Goal: Task Accomplishment & Management: Complete application form

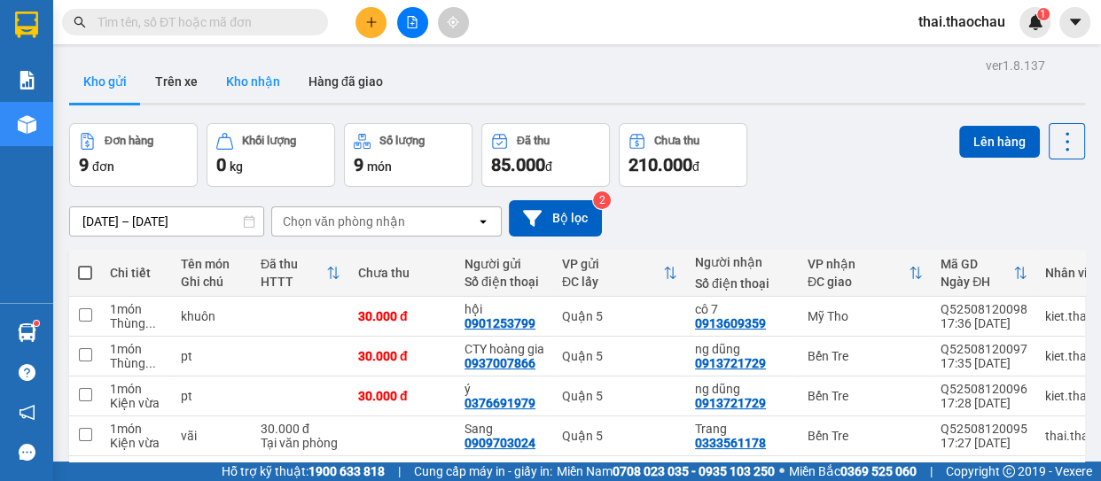
click at [218, 72] on button "Kho nhận" at bounding box center [253, 81] width 82 height 43
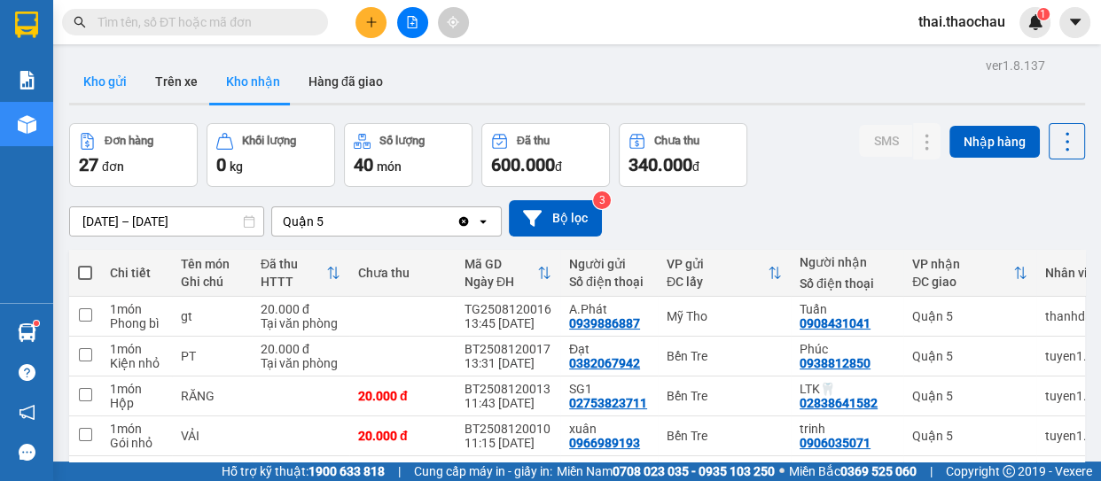
click at [111, 91] on button "Kho gửi" at bounding box center [105, 81] width 72 height 43
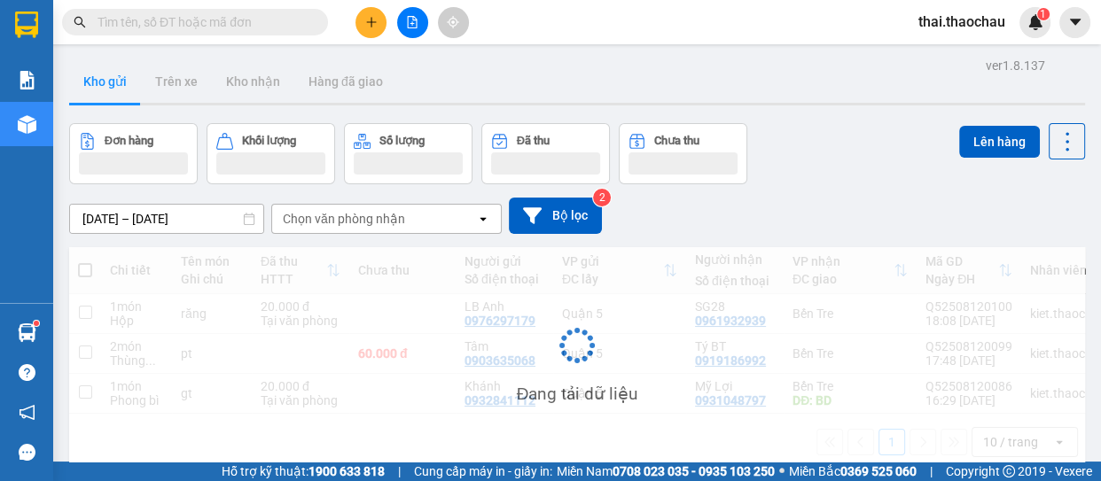
click at [111, 91] on button "Kho gửi" at bounding box center [105, 81] width 72 height 43
click at [110, 91] on button "Kho gửi" at bounding box center [105, 81] width 72 height 43
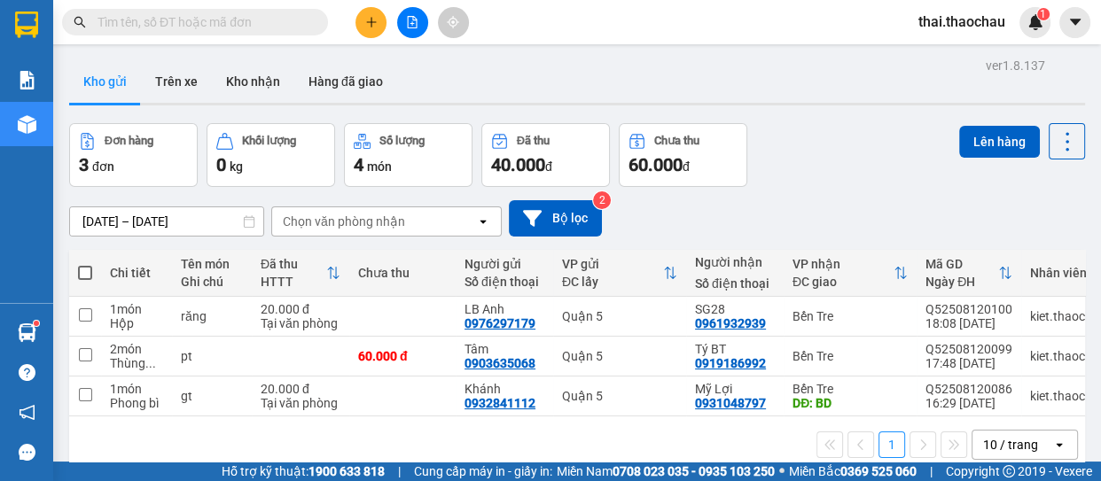
drag, startPoint x: 110, startPoint y: 91, endPoint x: 239, endPoint y: 131, distance: 135.5
click at [113, 93] on button "Kho gửi" at bounding box center [105, 81] width 72 height 43
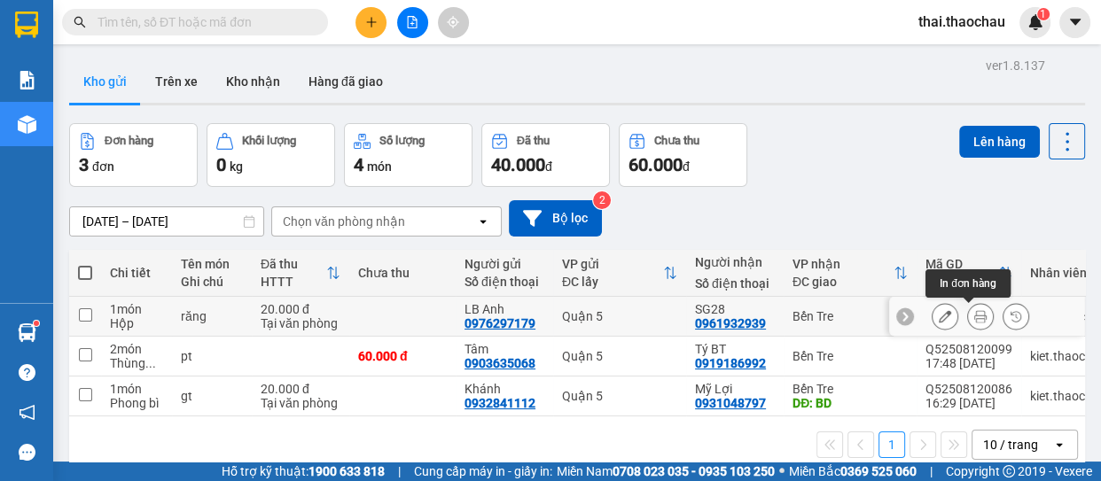
click at [968, 318] on button at bounding box center [980, 316] width 25 height 31
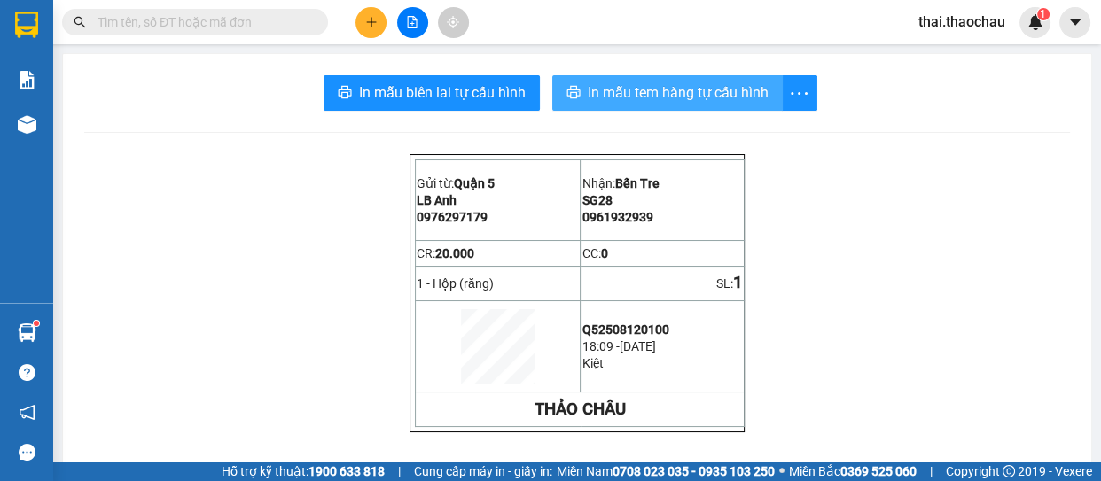
click at [666, 98] on span "In mẫu tem hàng tự cấu hình" at bounding box center [678, 93] width 181 height 22
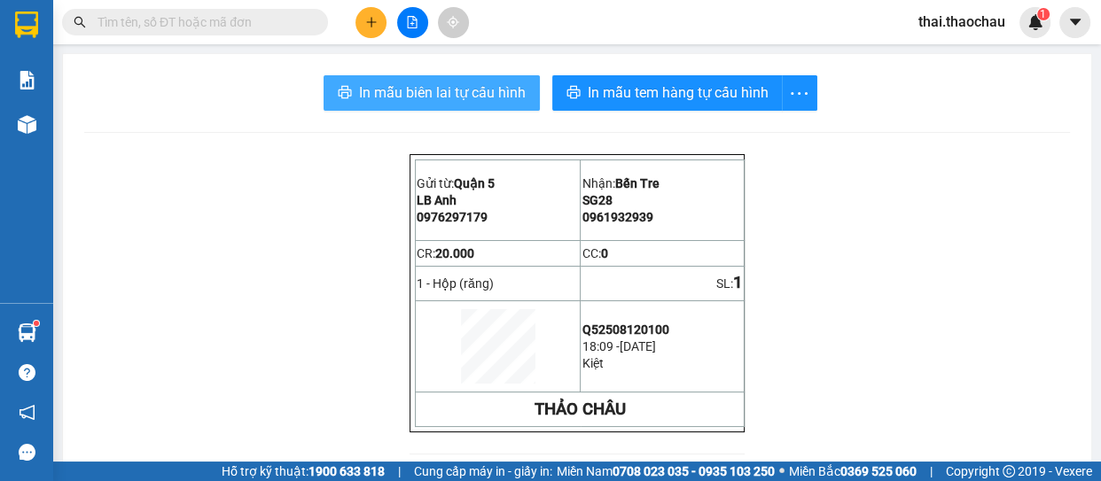
click at [470, 76] on button "In mẫu biên lai tự cấu hình" at bounding box center [432, 92] width 216 height 35
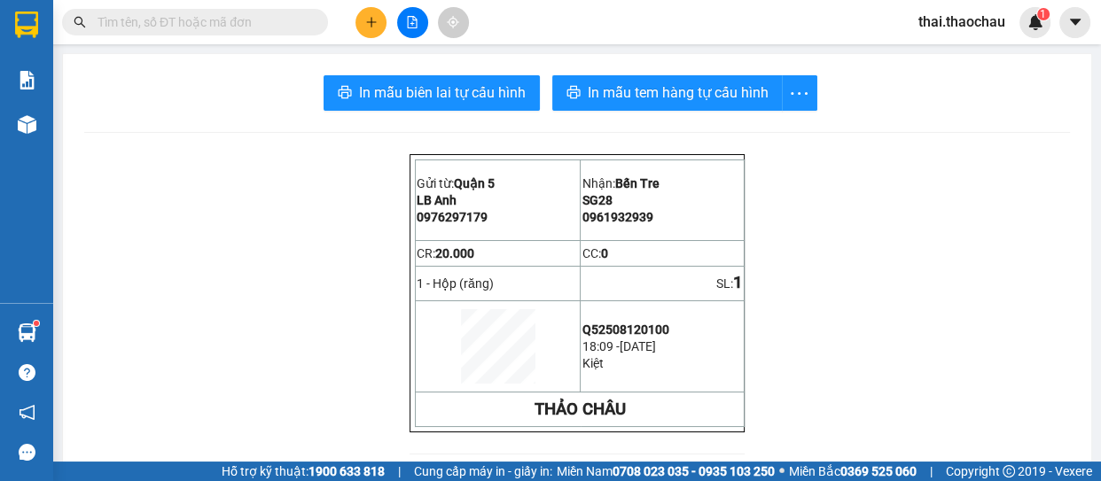
click at [237, 16] on input "text" at bounding box center [202, 22] width 209 height 20
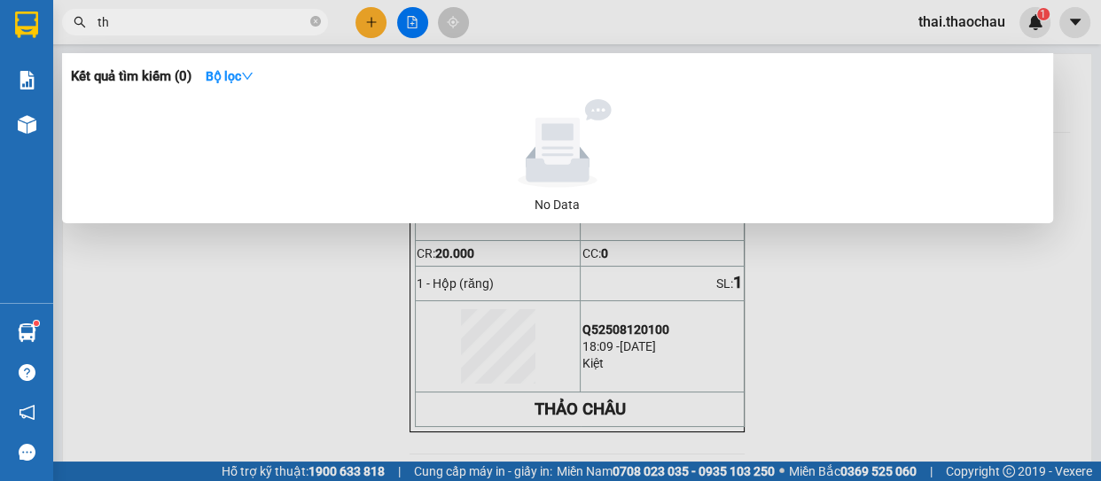
paste input "ành"
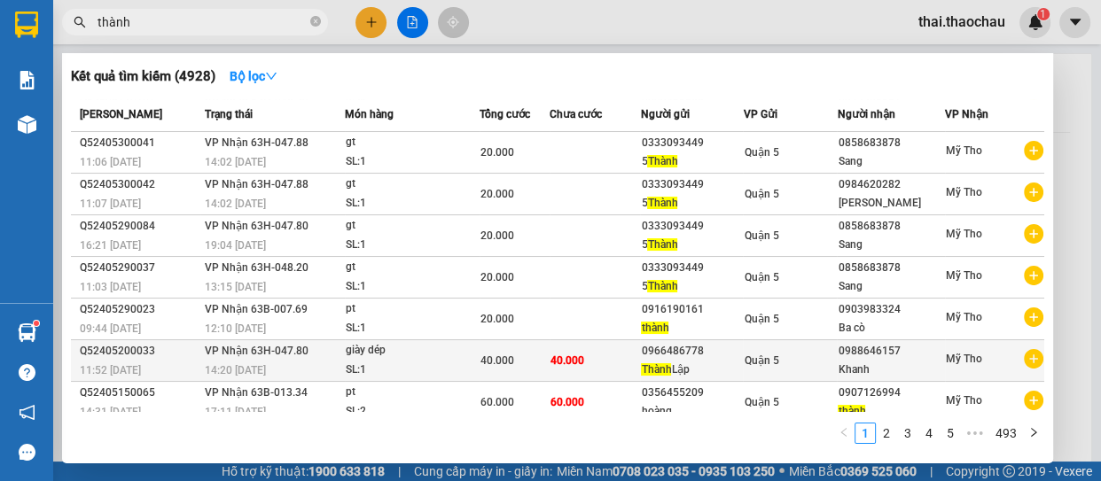
scroll to position [133, 0]
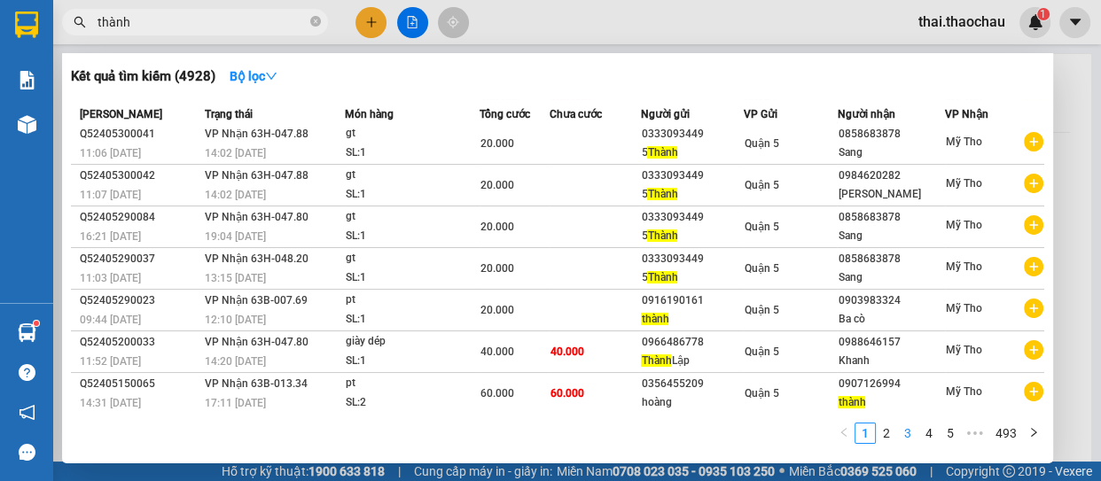
click at [903, 437] on link "3" at bounding box center [908, 434] width 20 height 20
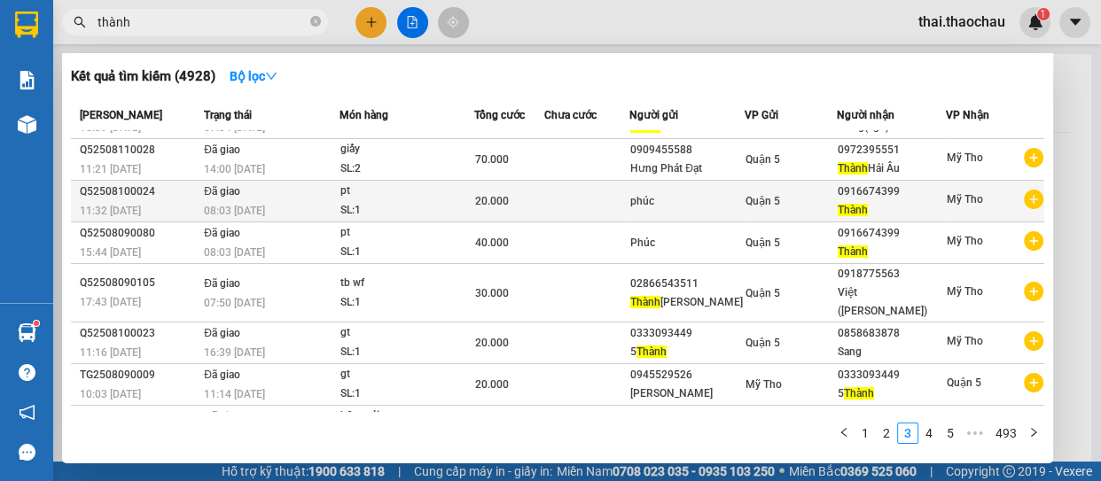
scroll to position [0, 0]
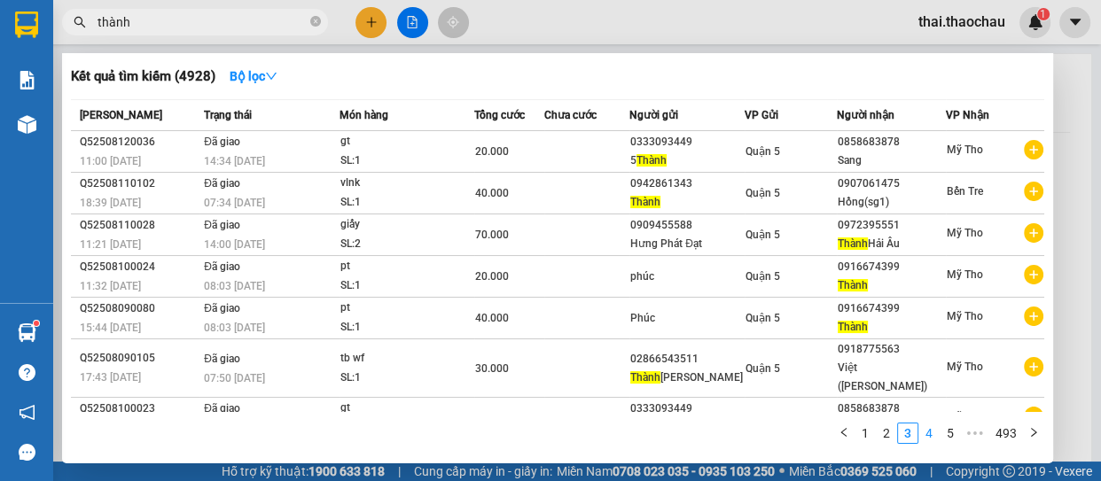
click at [922, 431] on link "4" at bounding box center [929, 434] width 20 height 20
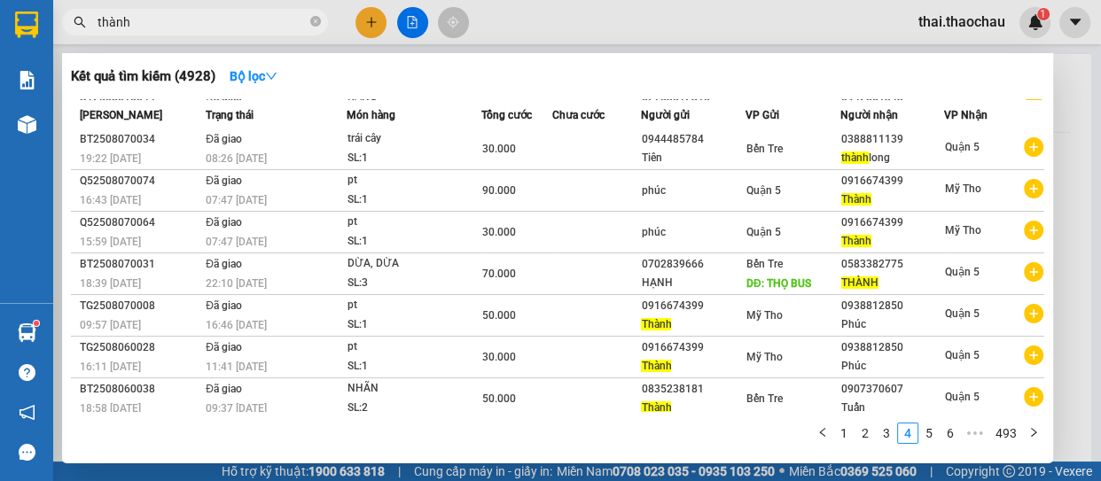
scroll to position [80, 0]
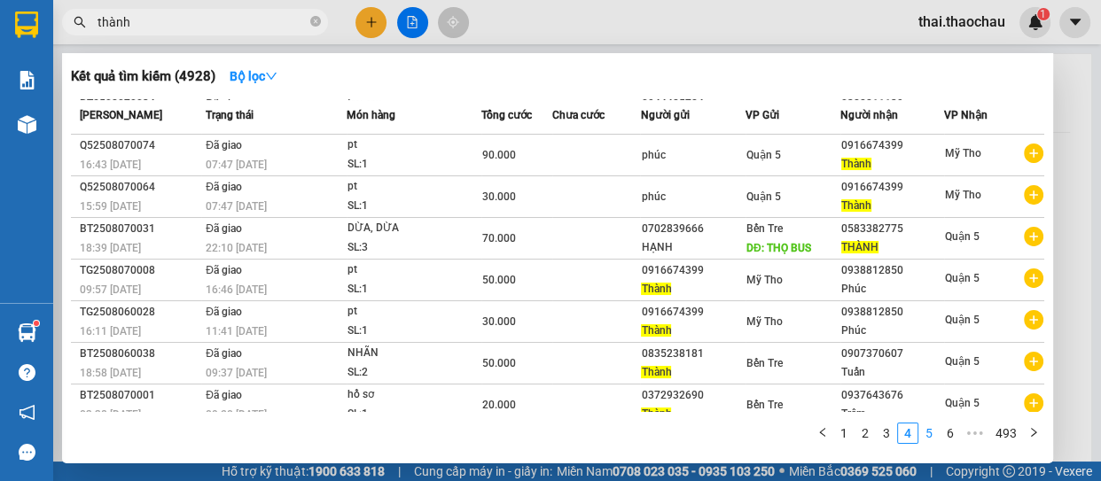
click at [925, 435] on link "5" at bounding box center [929, 434] width 20 height 20
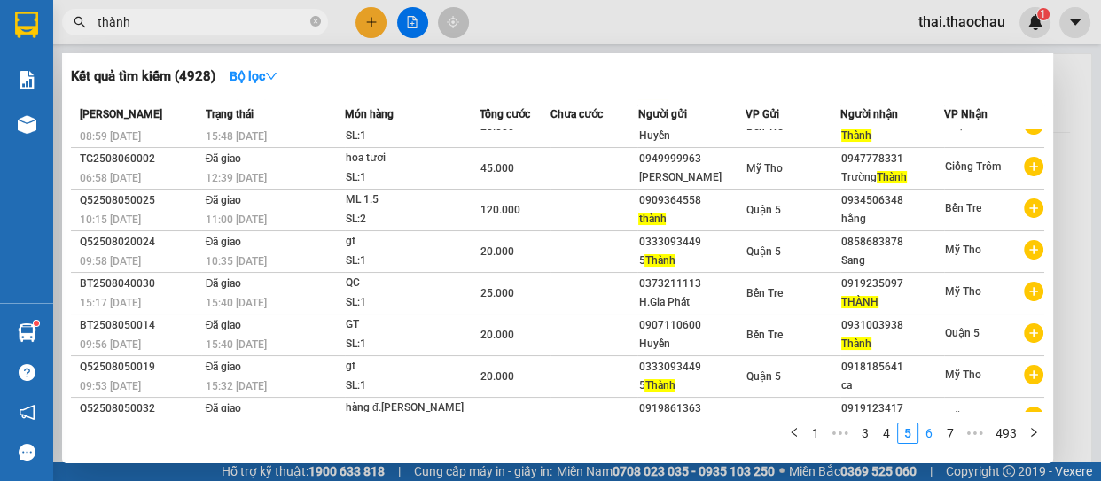
scroll to position [133, 0]
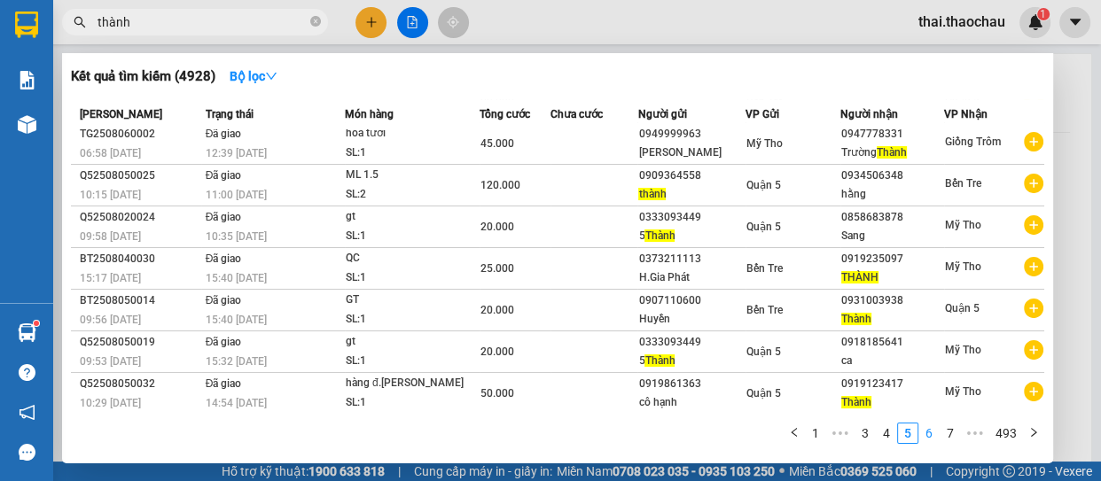
click at [927, 434] on link "6" at bounding box center [929, 434] width 20 height 20
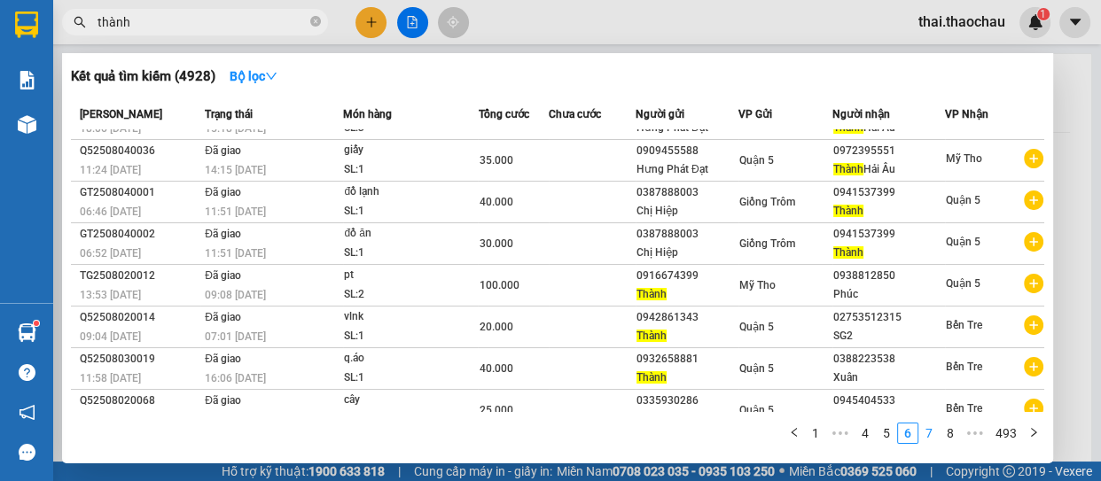
click at [934, 434] on link "7" at bounding box center [929, 434] width 20 height 20
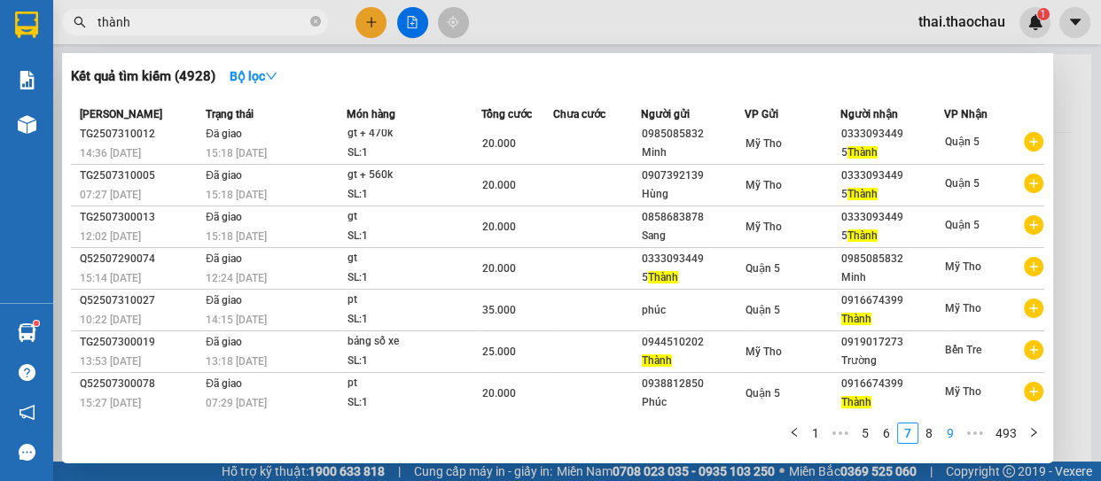
click at [940, 434] on li "9" at bounding box center [950, 433] width 21 height 21
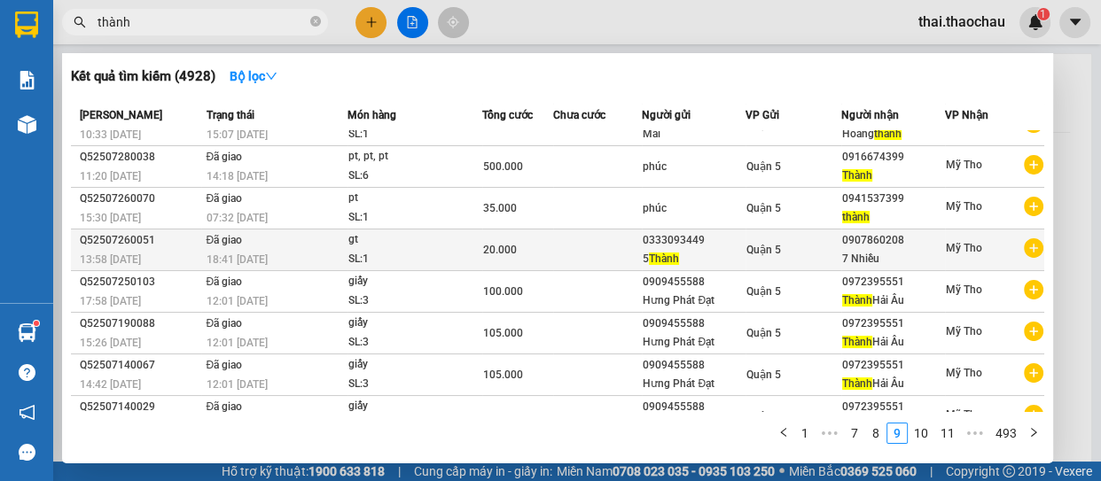
scroll to position [0, 0]
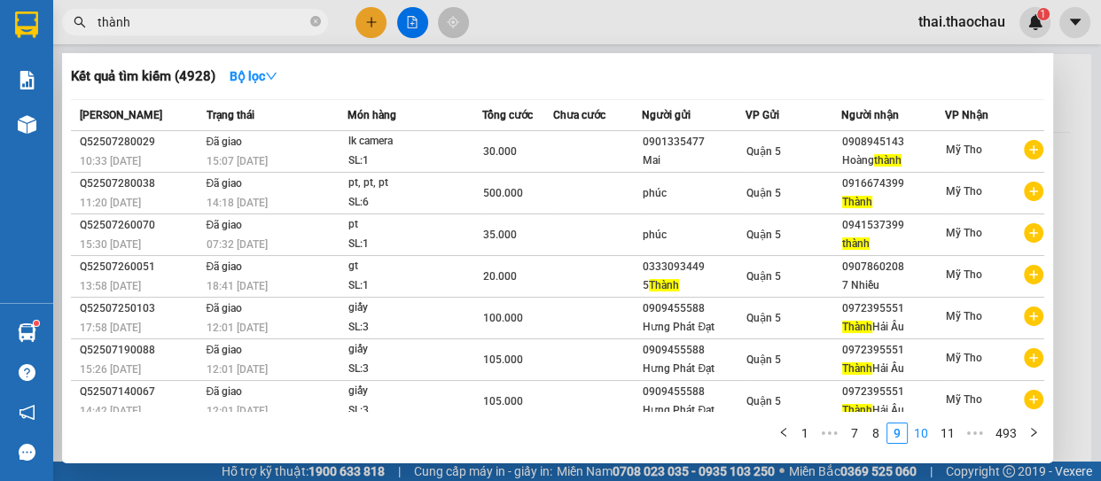
click at [919, 434] on link "10" at bounding box center [921, 434] width 25 height 20
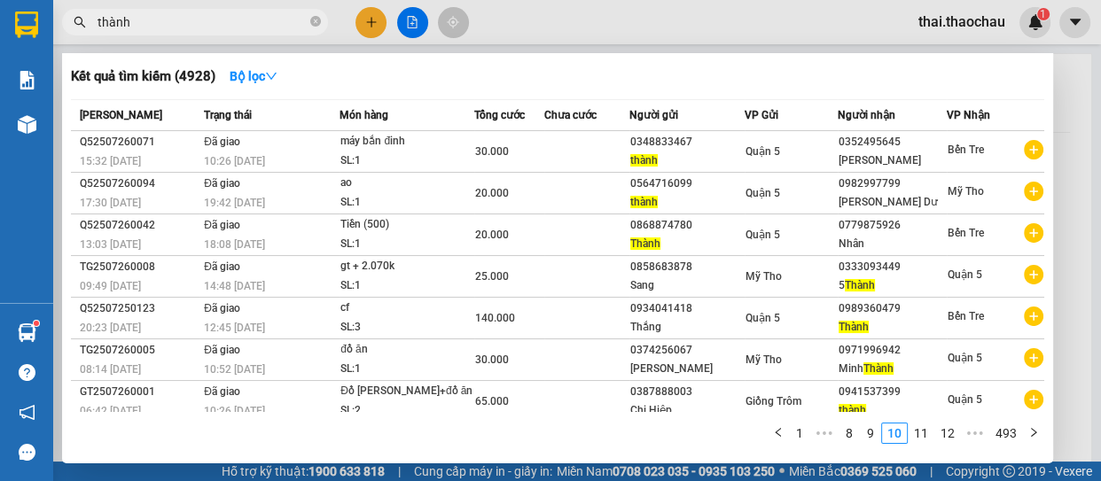
click at [1063, 190] on div at bounding box center [550, 240] width 1101 height 481
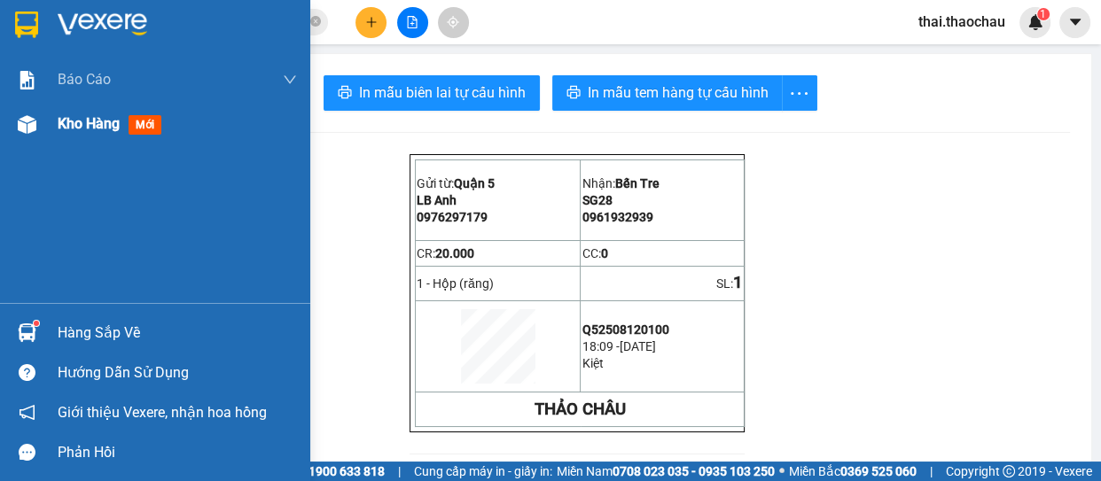
drag, startPoint x: 104, startPoint y: 129, endPoint x: 77, endPoint y: 115, distance: 30.1
click at [104, 131] on span "Kho hàng" at bounding box center [89, 123] width 62 height 17
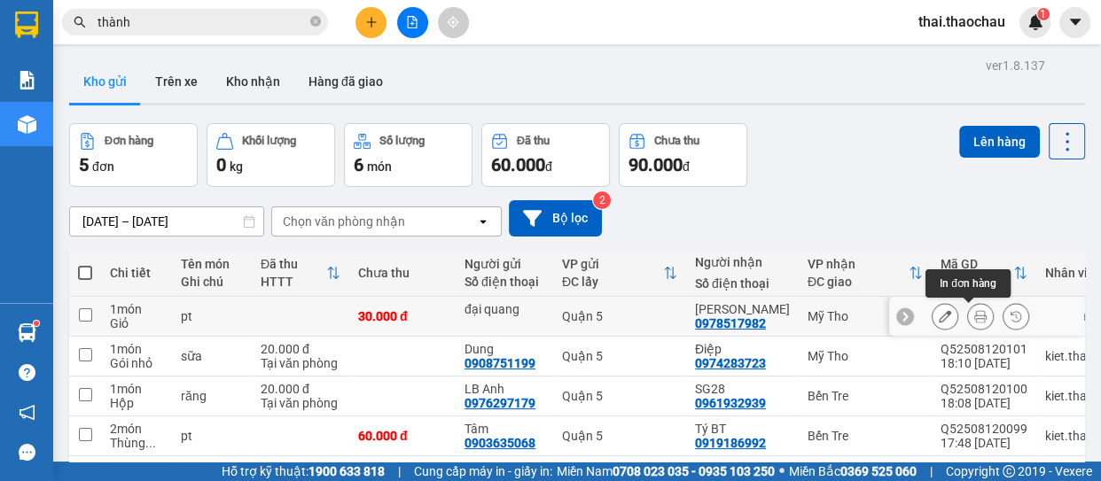
click at [974, 315] on icon at bounding box center [980, 316] width 12 height 12
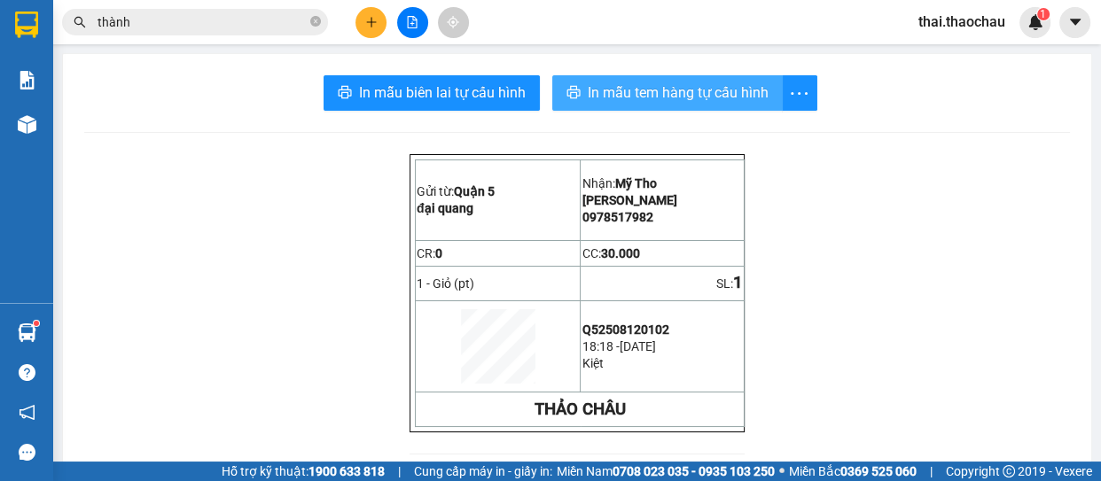
click at [710, 99] on span "In mẫu tem hàng tự cấu hình" at bounding box center [678, 93] width 181 height 22
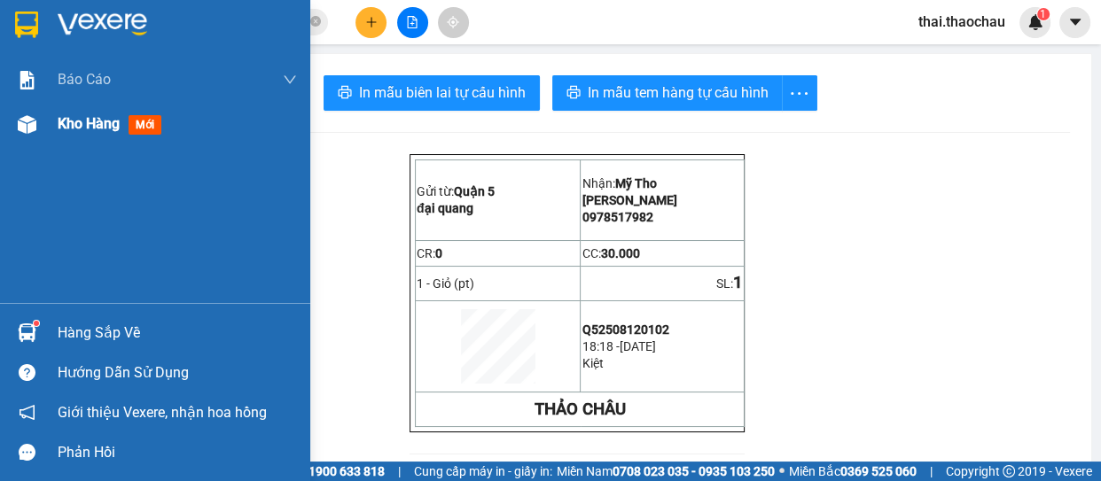
click at [59, 127] on span "Kho hàng" at bounding box center [89, 123] width 62 height 17
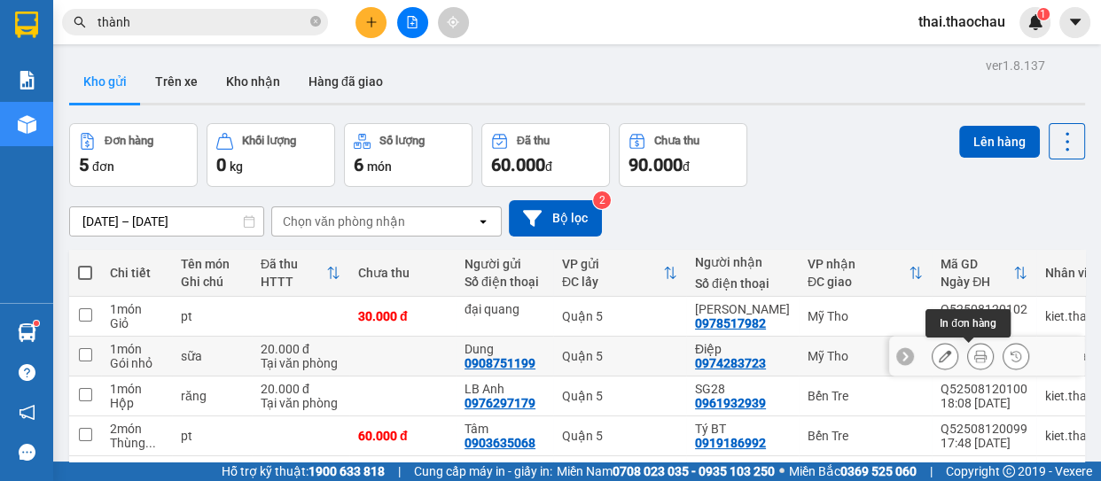
click at [970, 348] on button at bounding box center [980, 356] width 25 height 31
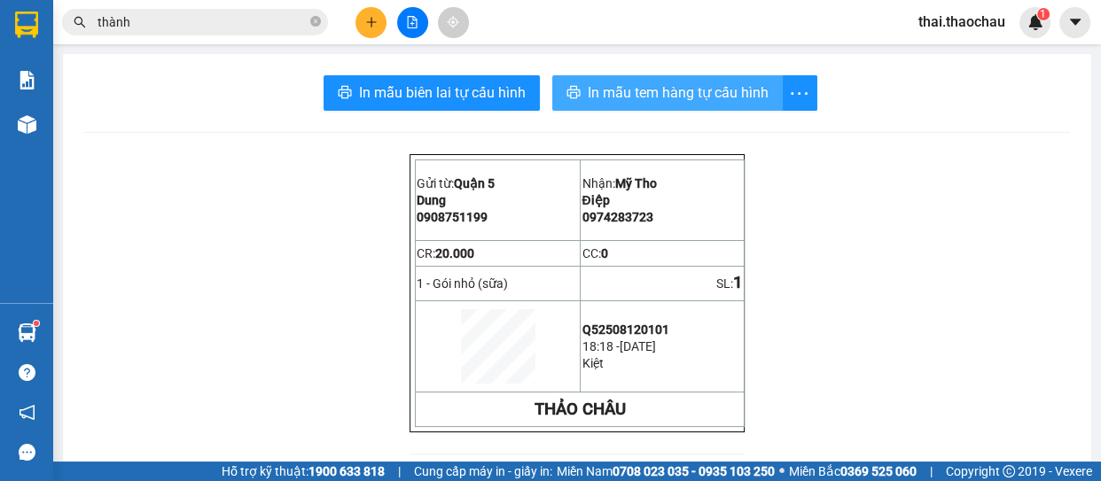
click at [692, 98] on span "In mẫu tem hàng tự cấu hình" at bounding box center [678, 93] width 181 height 22
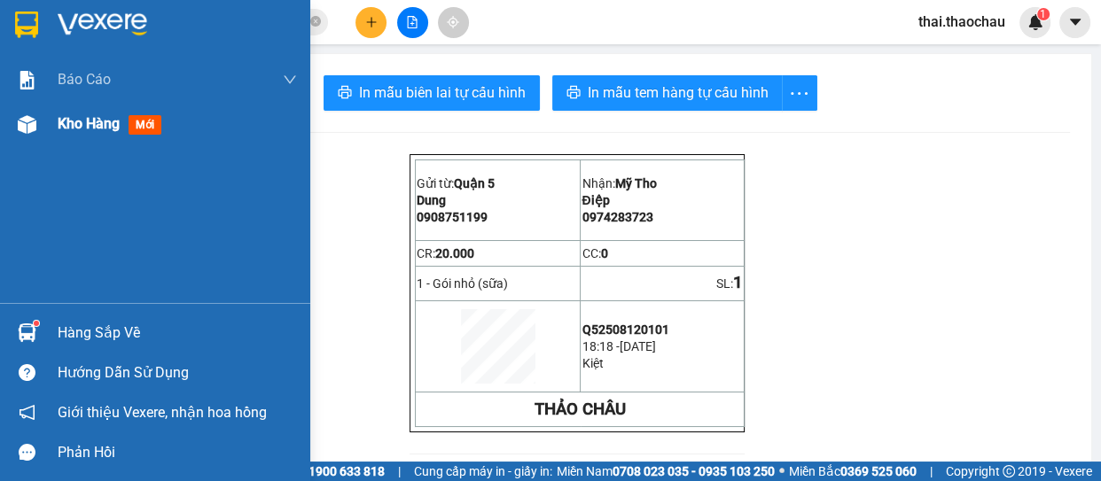
click at [42, 121] on div at bounding box center [27, 124] width 31 height 31
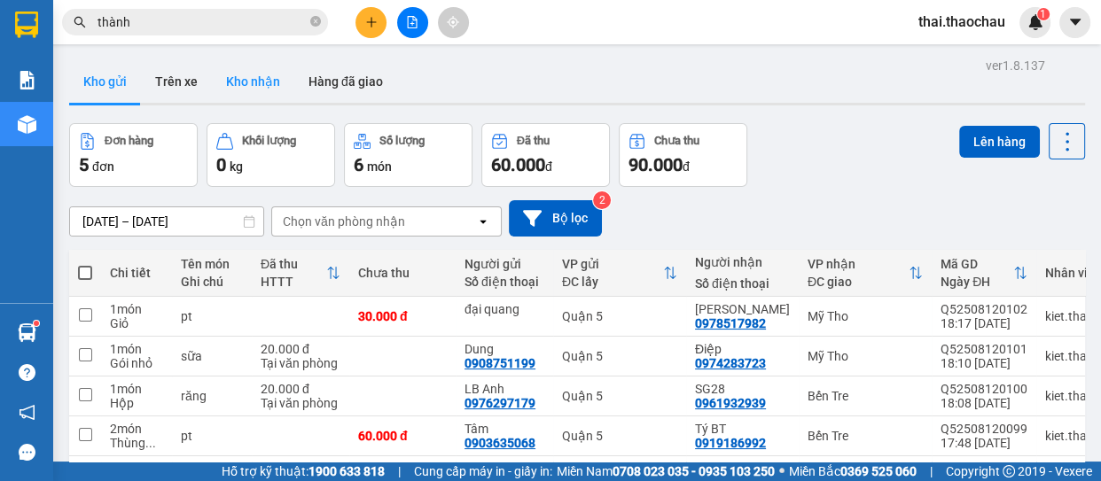
click at [277, 90] on button "Kho nhận" at bounding box center [253, 81] width 82 height 43
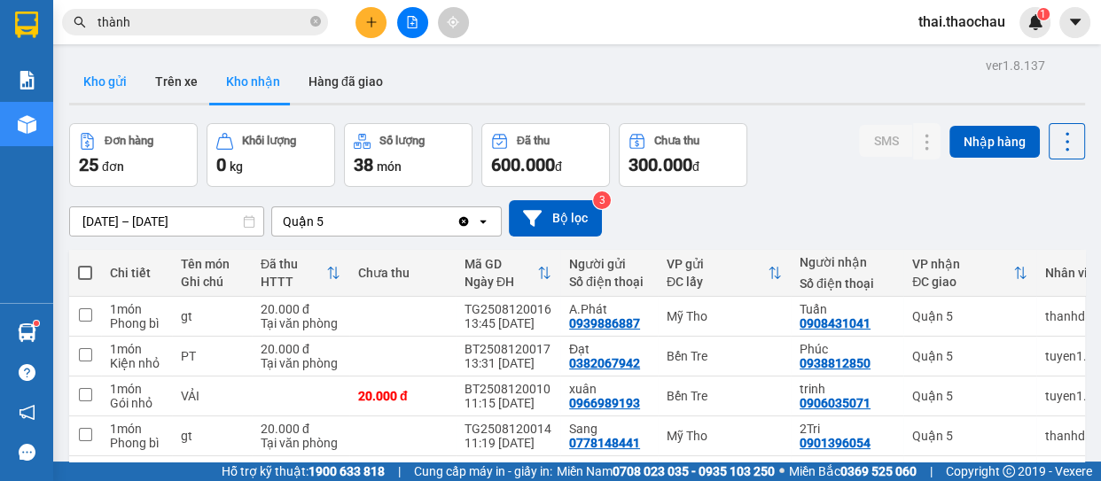
click at [105, 91] on button "Kho gửi" at bounding box center [105, 81] width 72 height 43
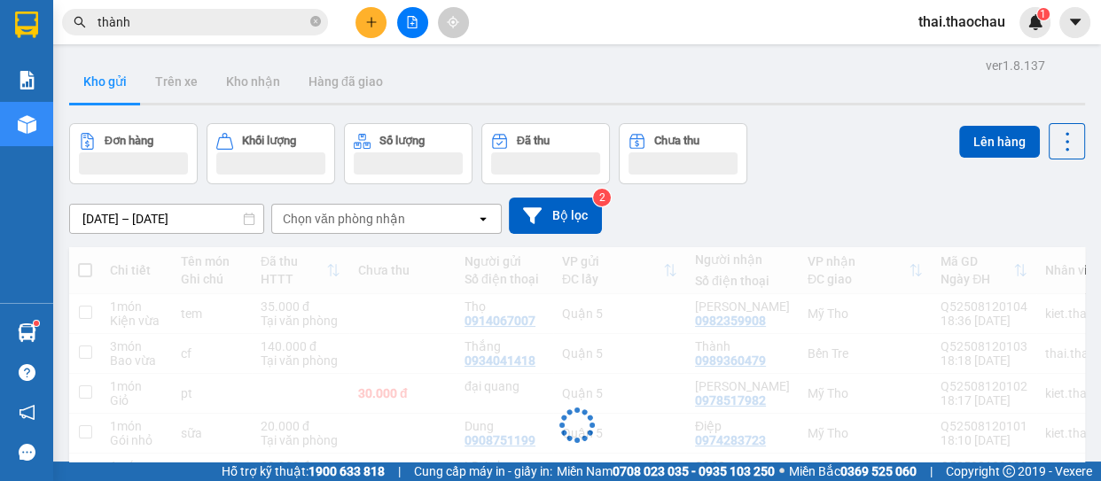
click at [105, 91] on button "Kho gửi" at bounding box center [105, 81] width 72 height 43
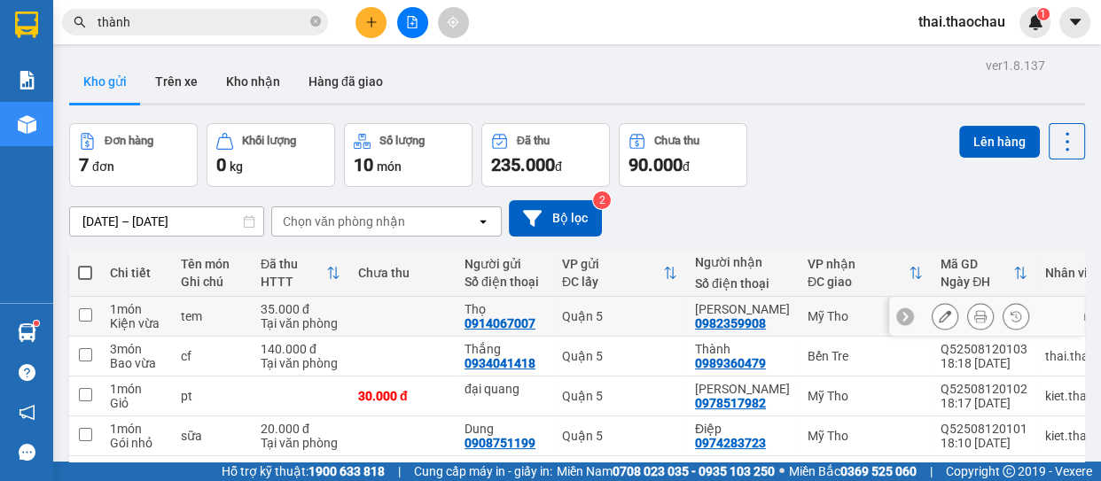
click at [974, 315] on icon at bounding box center [980, 316] width 12 height 12
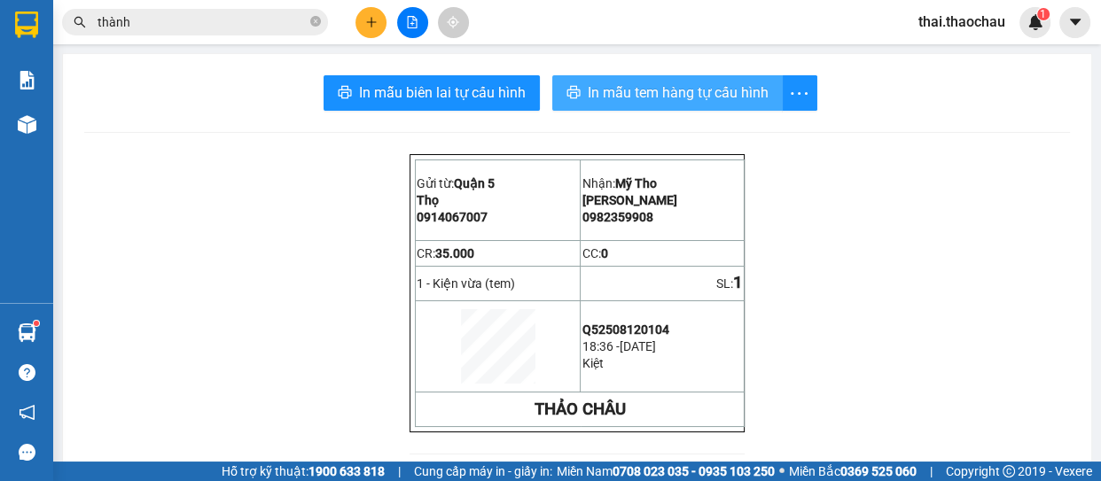
click at [677, 91] on span "In mẫu tem hàng tự cấu hình" at bounding box center [678, 93] width 181 height 22
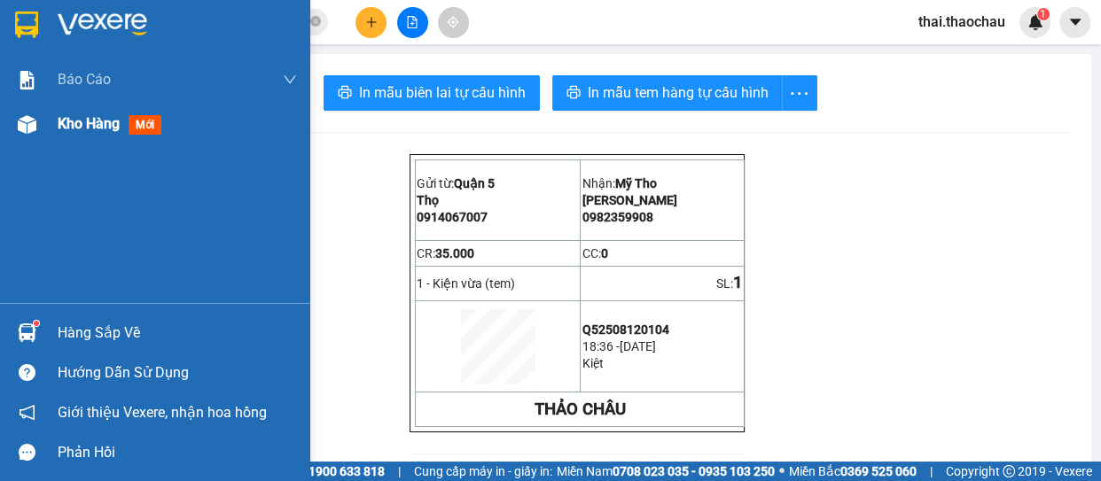
click at [56, 115] on div "Kho hàng mới" at bounding box center [155, 124] width 310 height 44
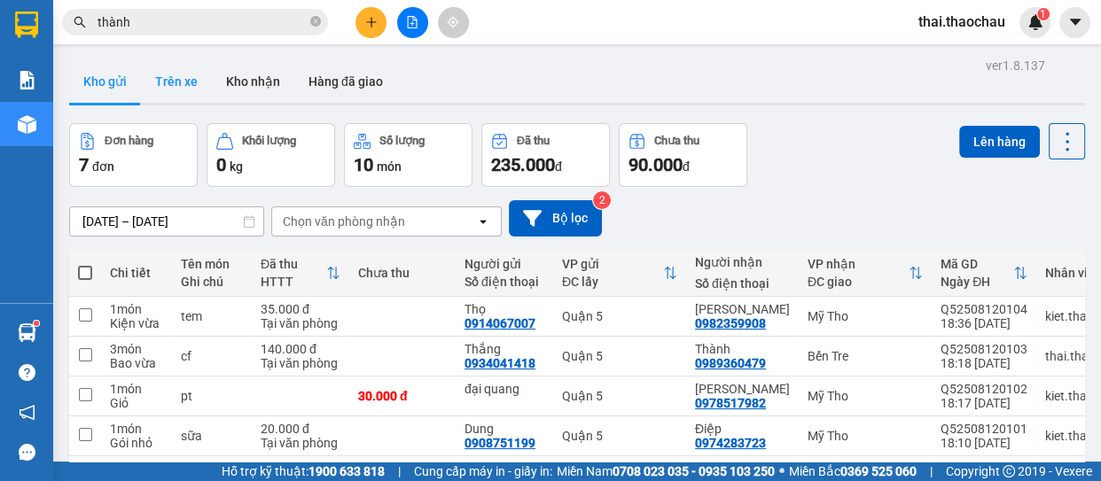
click at [203, 96] on button "Trên xe" at bounding box center [176, 81] width 71 height 43
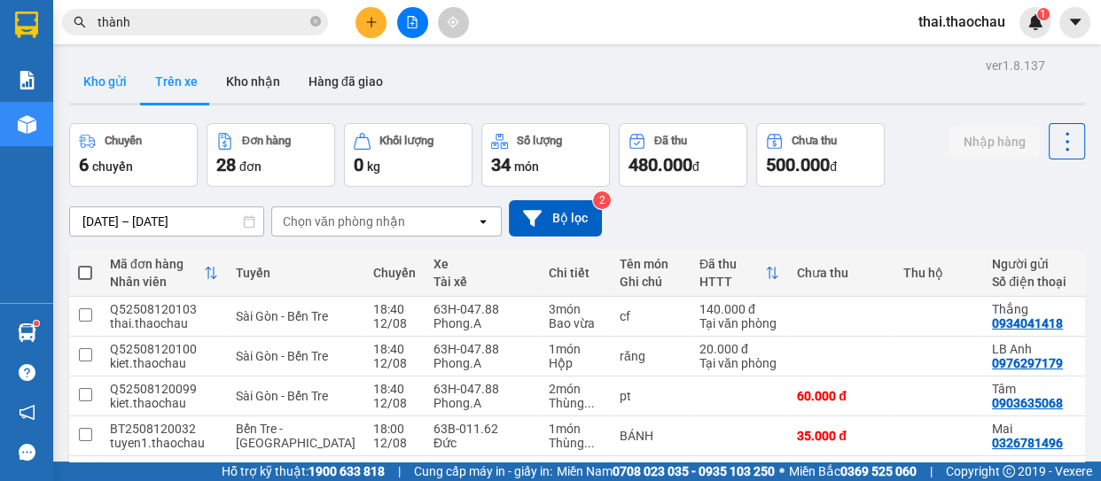
click at [109, 80] on button "Kho gửi" at bounding box center [105, 81] width 72 height 43
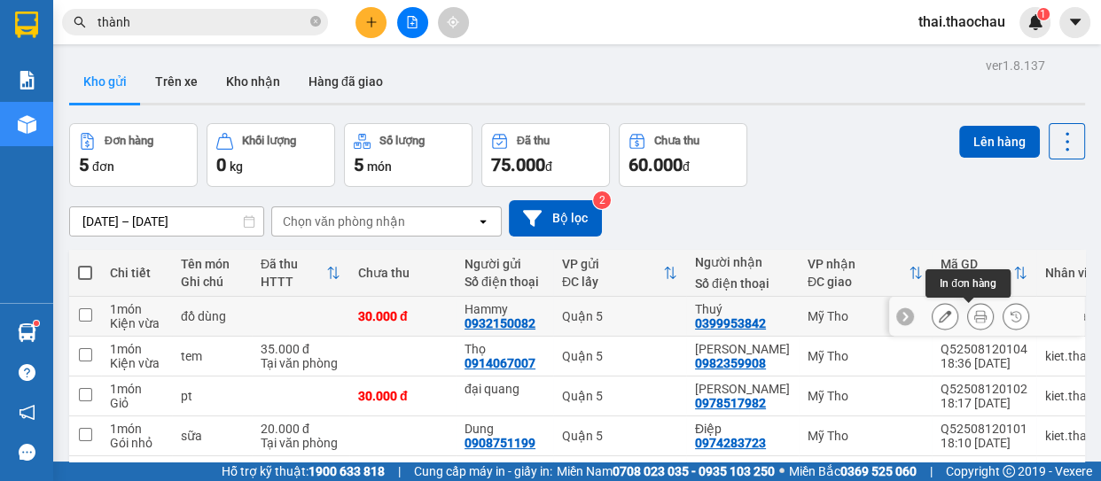
click at [974, 311] on icon at bounding box center [980, 316] width 12 height 12
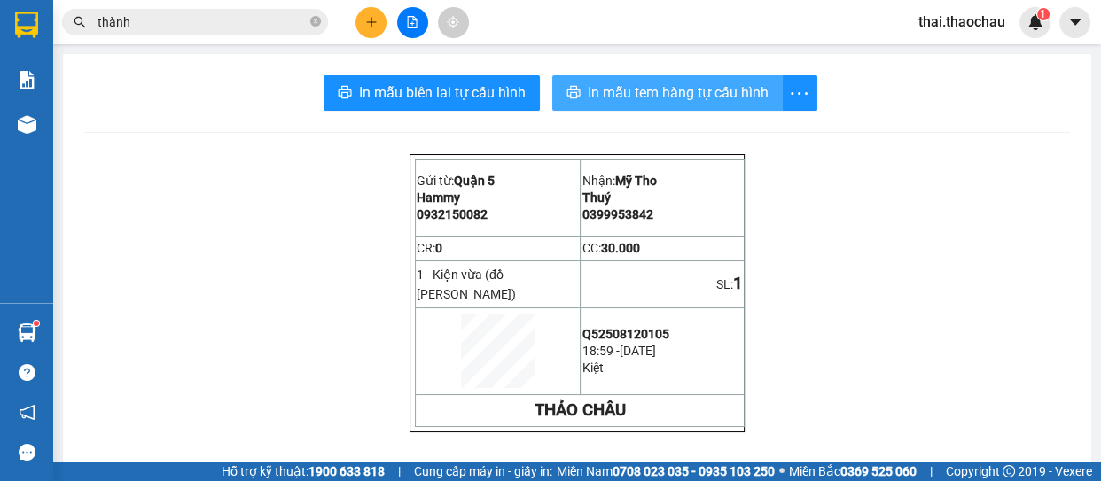
click at [655, 98] on span "In mẫu tem hàng tự cấu hình" at bounding box center [678, 93] width 181 height 22
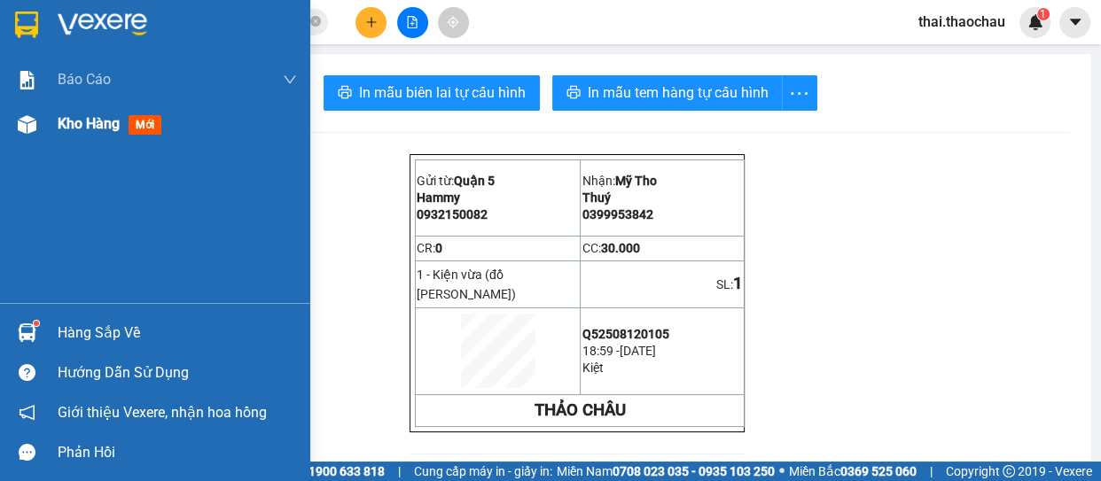
click at [86, 142] on div "Kho hàng mới" at bounding box center [177, 124] width 239 height 44
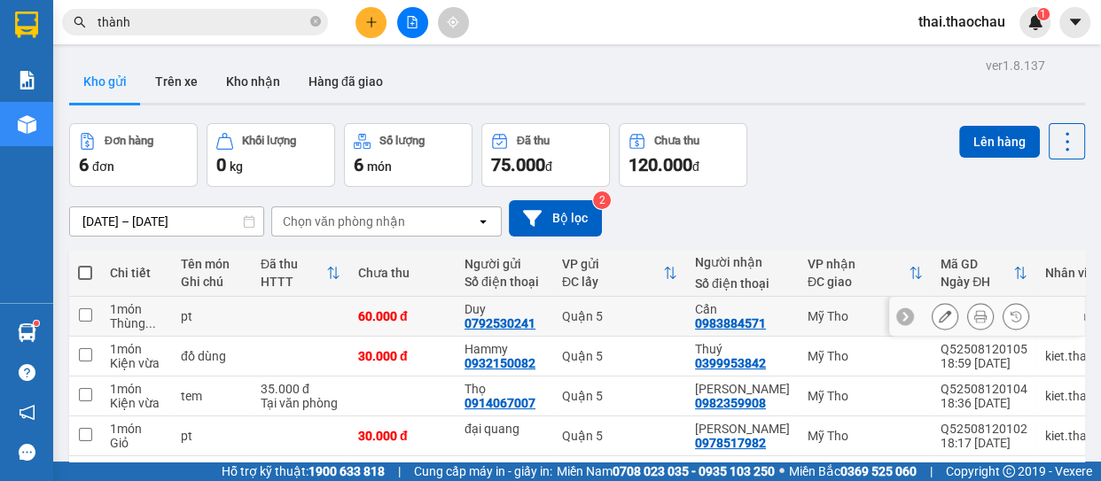
click at [981, 312] on div at bounding box center [980, 316] width 27 height 27
click at [978, 312] on button at bounding box center [980, 316] width 25 height 31
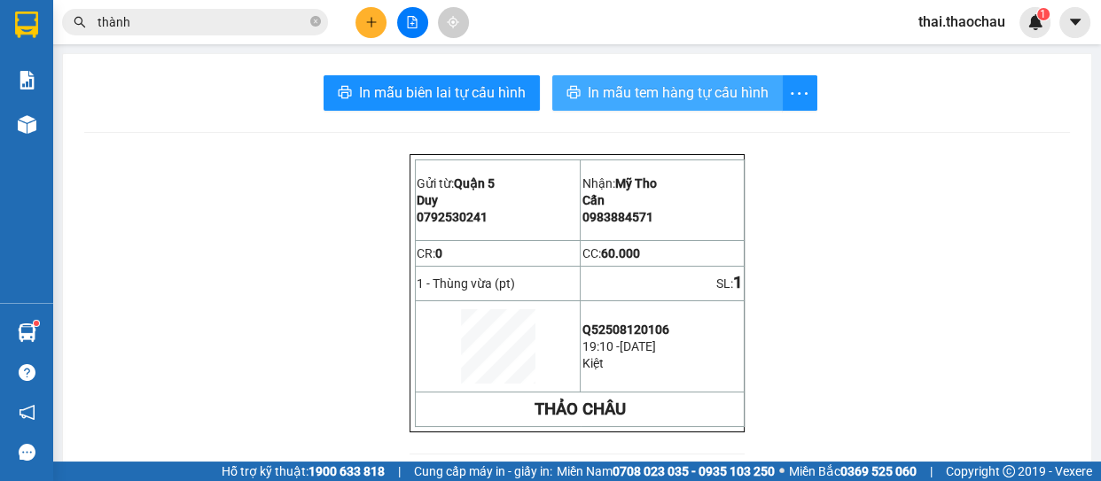
click at [675, 85] on span "In mẫu tem hàng tự cấu hình" at bounding box center [678, 93] width 181 height 22
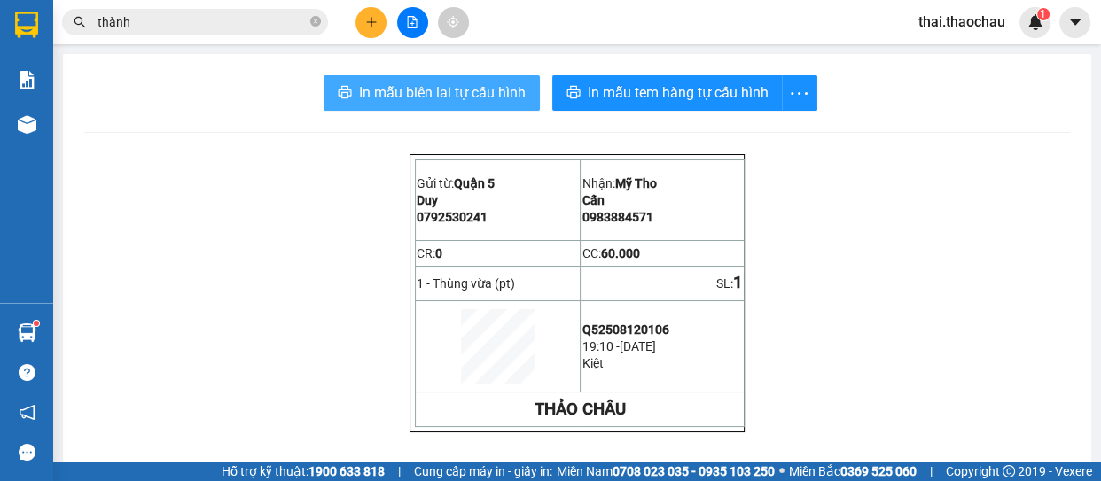
click at [511, 90] on span "In mẫu biên lai tự cấu hình" at bounding box center [442, 93] width 167 height 22
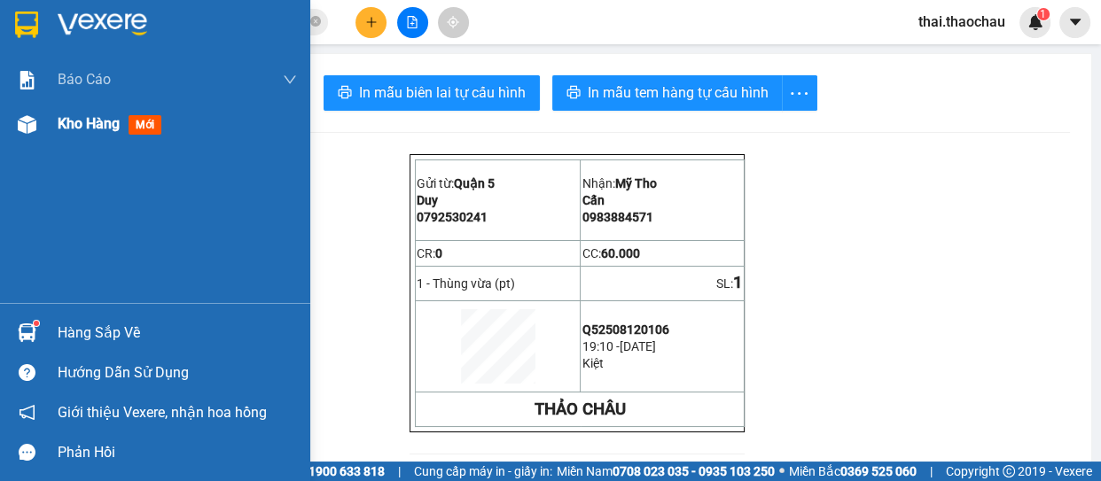
drag, startPoint x: 30, startPoint y: 111, endPoint x: 46, endPoint y: 145, distance: 37.3
click at [29, 113] on div "Kho hàng mới" at bounding box center [155, 124] width 310 height 44
click at [28, 115] on div at bounding box center [27, 124] width 31 height 31
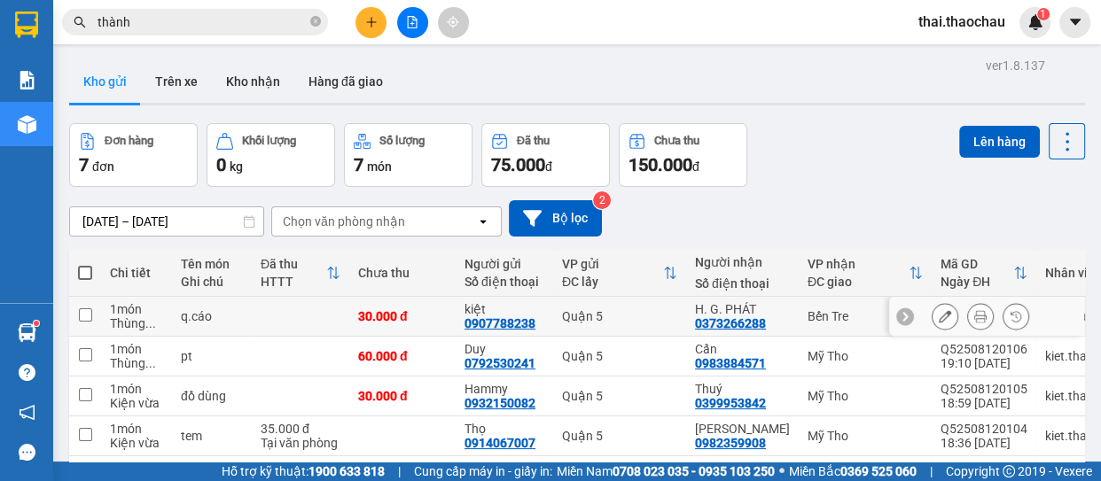
click at [979, 312] on div at bounding box center [981, 316] width 98 height 27
click at [975, 312] on button at bounding box center [980, 316] width 25 height 31
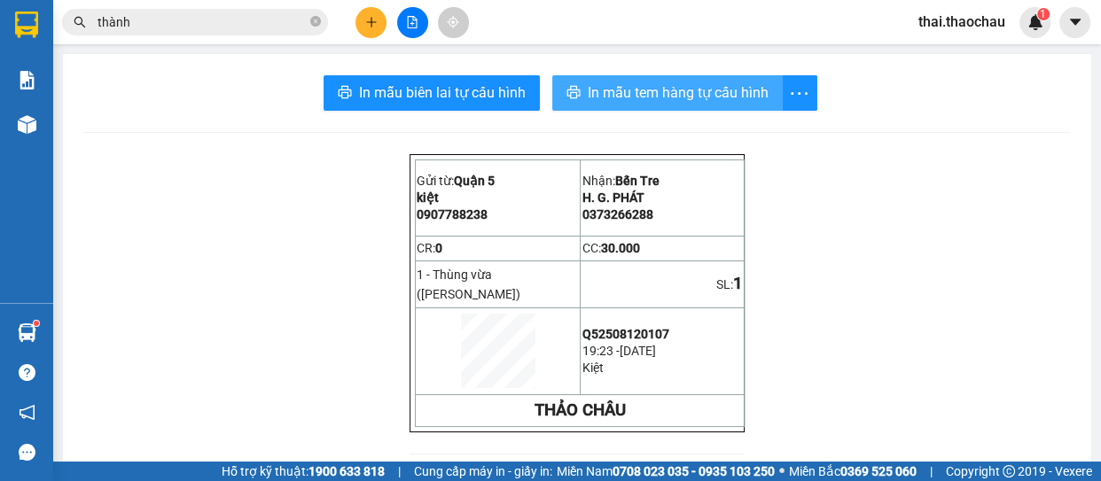
click at [665, 82] on span "In mẫu tem hàng tự cấu hình" at bounding box center [678, 93] width 181 height 22
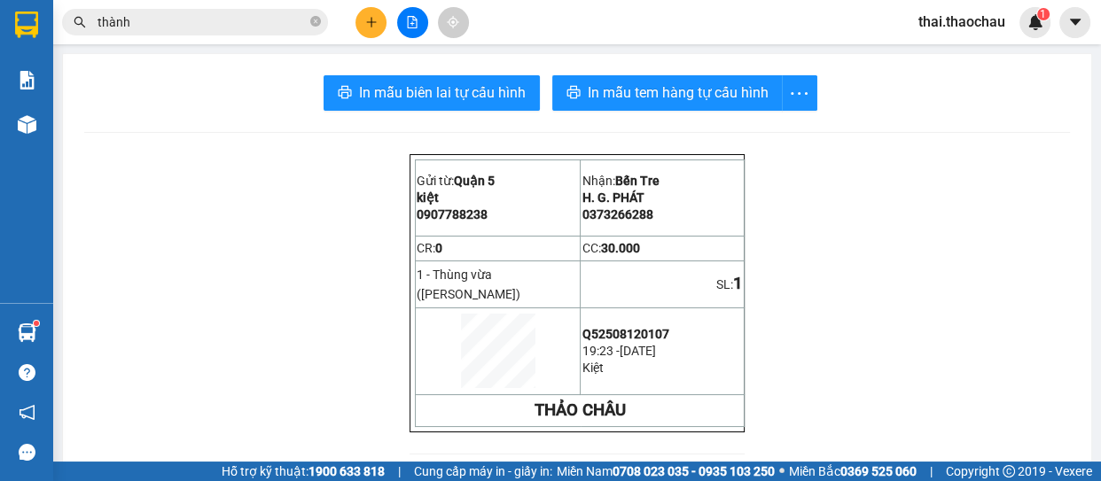
click at [250, 20] on input "thành" at bounding box center [202, 22] width 209 height 20
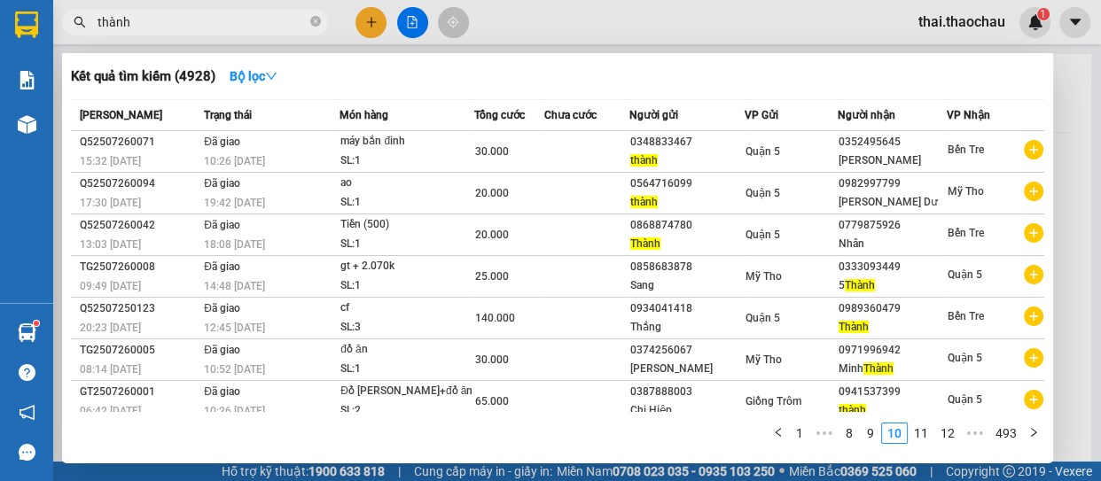
click at [250, 20] on input "thành" at bounding box center [202, 22] width 209 height 20
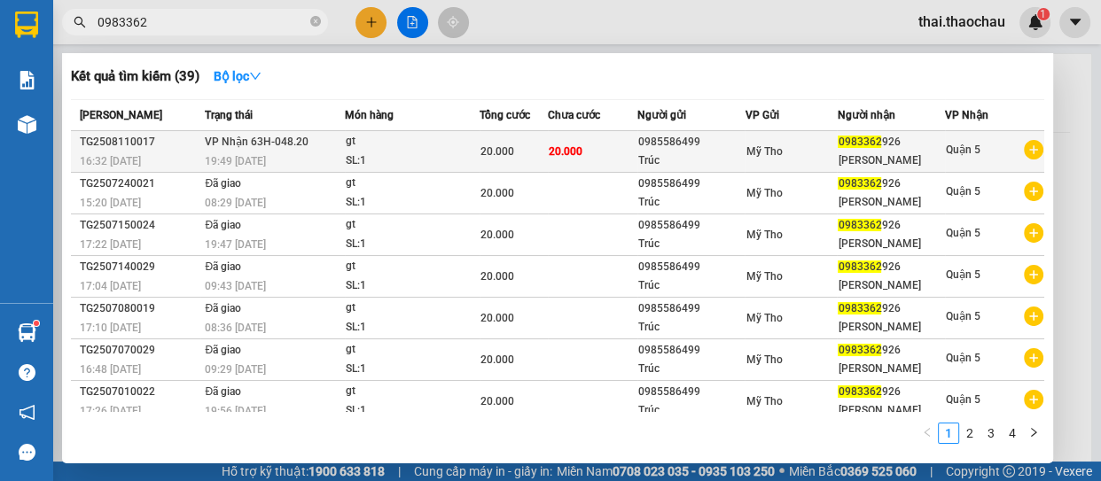
type input "0983362"
click at [514, 160] on div "20.000" at bounding box center [514, 152] width 67 height 20
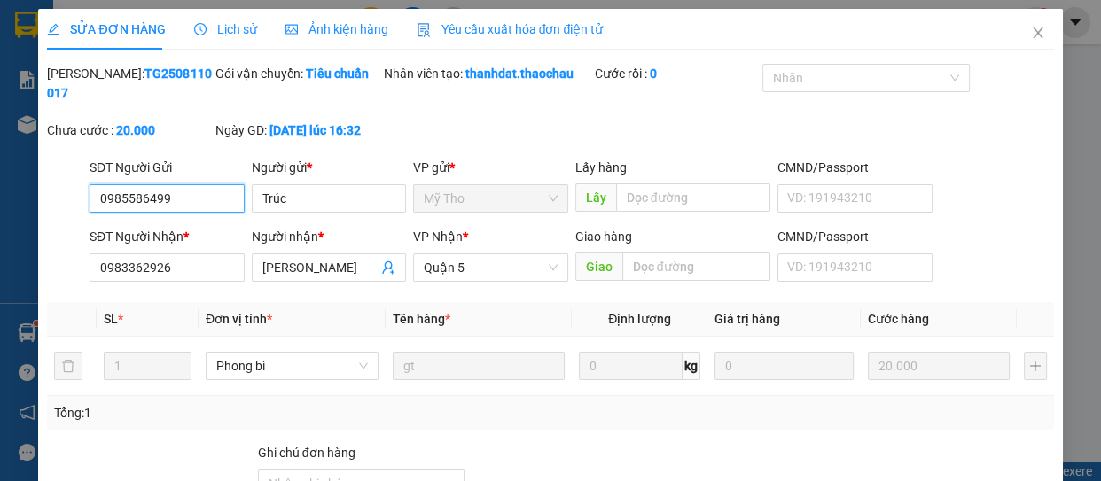
type input "0985586499"
type input "Trúc"
type input "0983362926"
type input "[PERSON_NAME]"
type input "20.000"
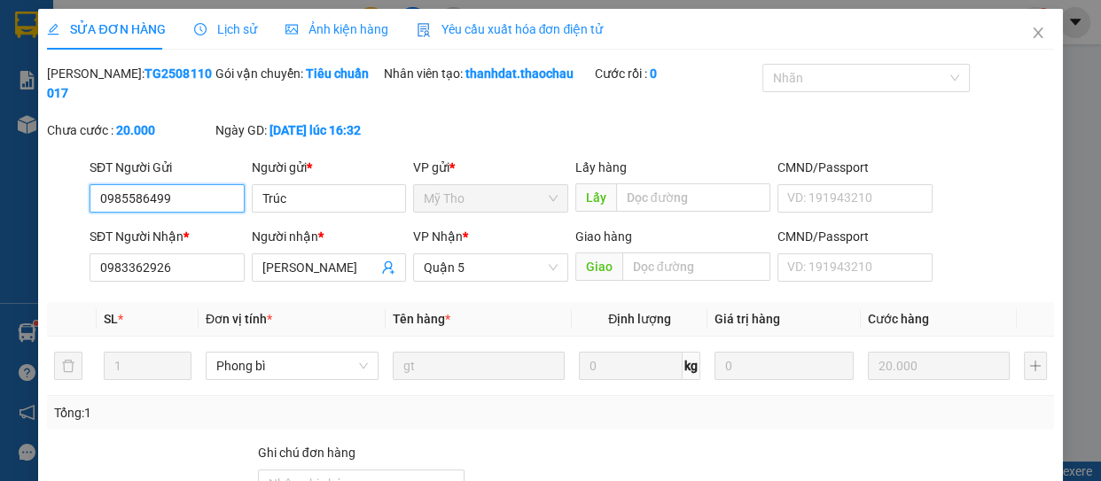
type input "0"
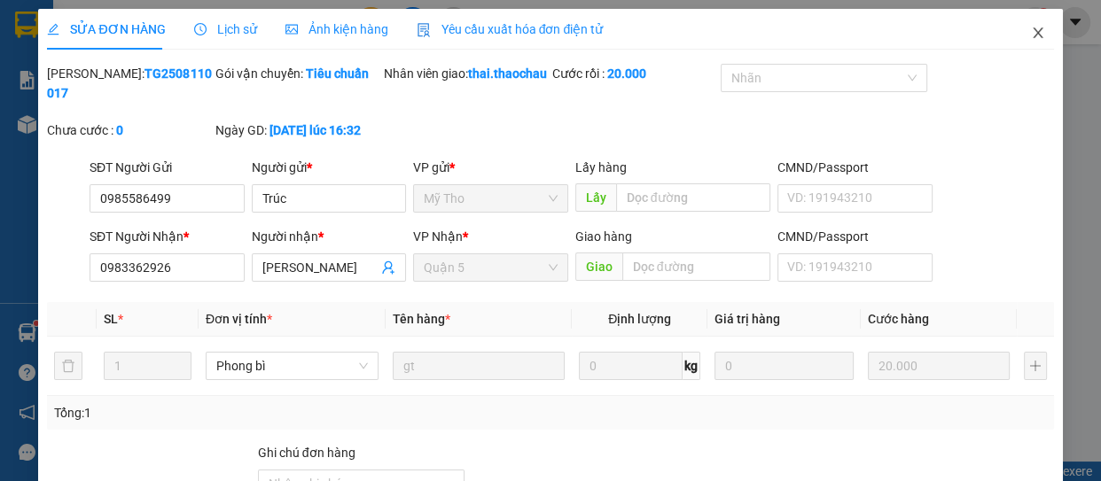
click at [1031, 36] on icon "close" at bounding box center [1038, 33] width 14 height 14
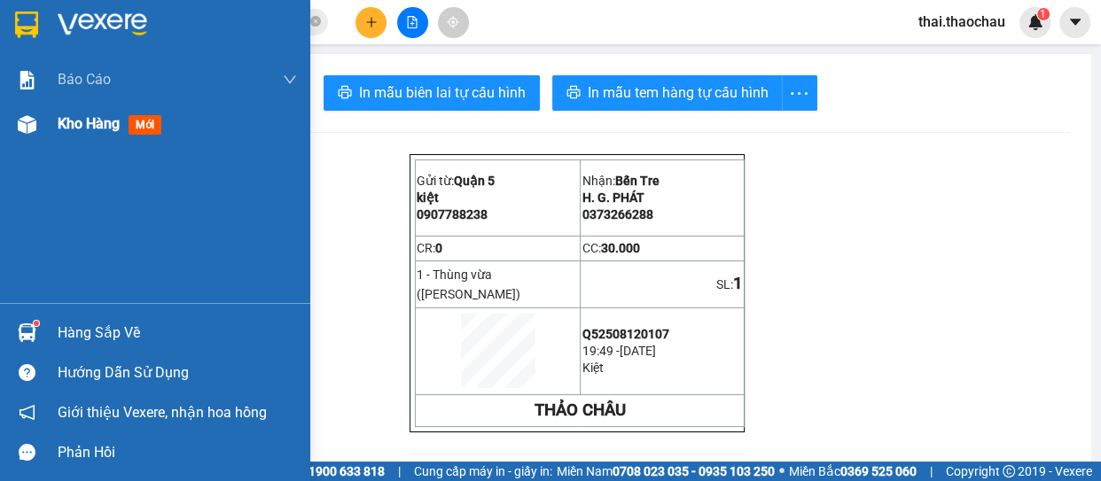
click at [19, 129] on img at bounding box center [27, 124] width 19 height 19
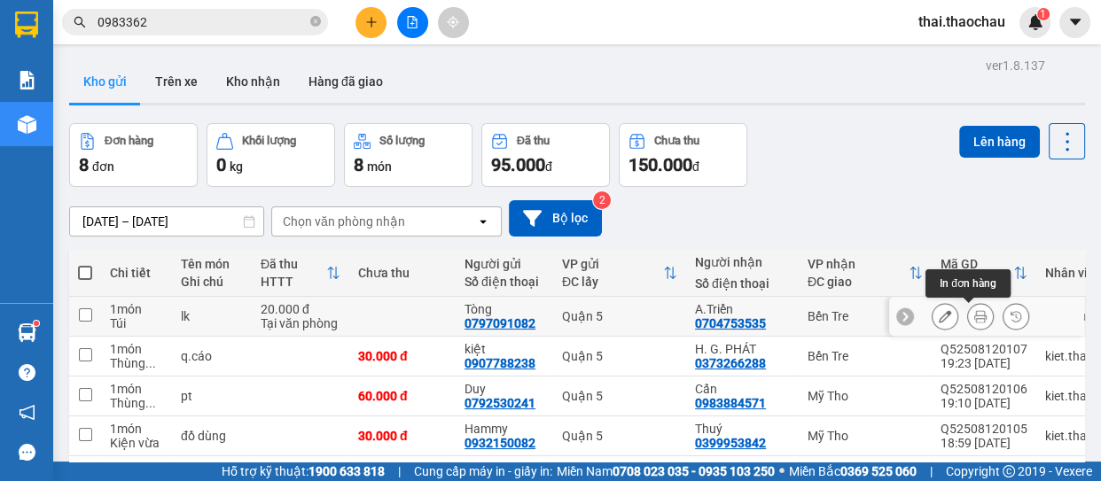
click at [974, 315] on icon at bounding box center [980, 316] width 12 height 12
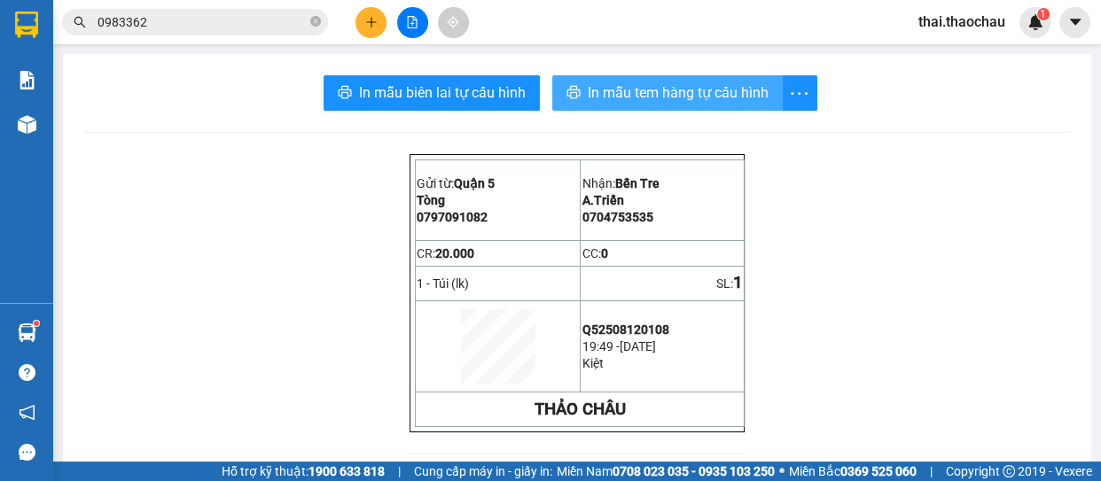
click at [700, 91] on span "In mẫu tem hàng tự cấu hình" at bounding box center [678, 93] width 181 height 22
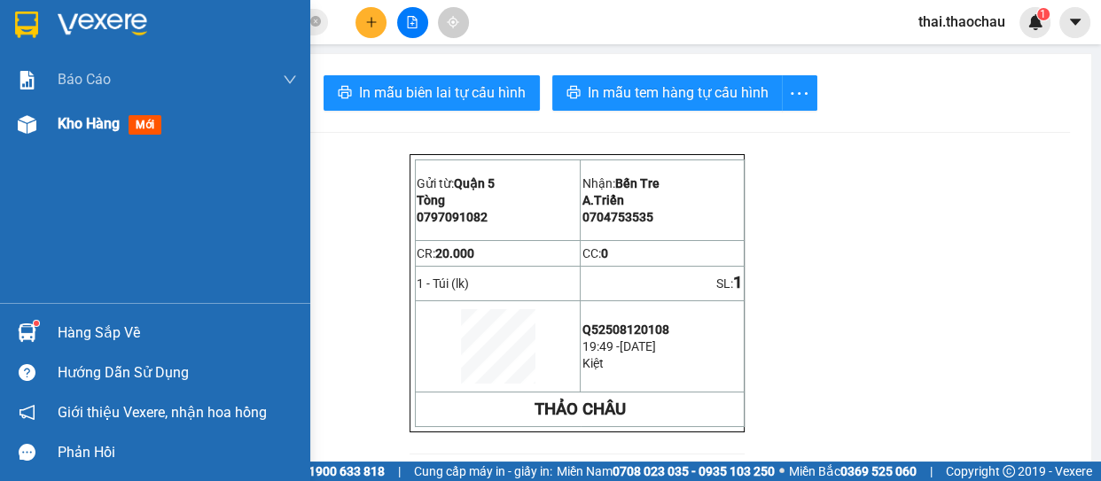
click at [24, 129] on img at bounding box center [27, 124] width 19 height 19
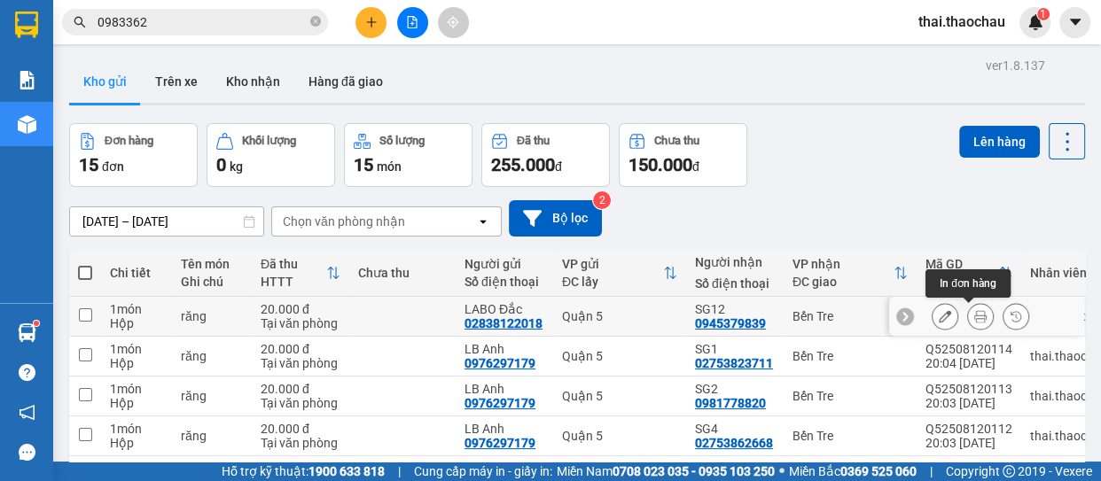
click at [968, 318] on button at bounding box center [980, 316] width 25 height 31
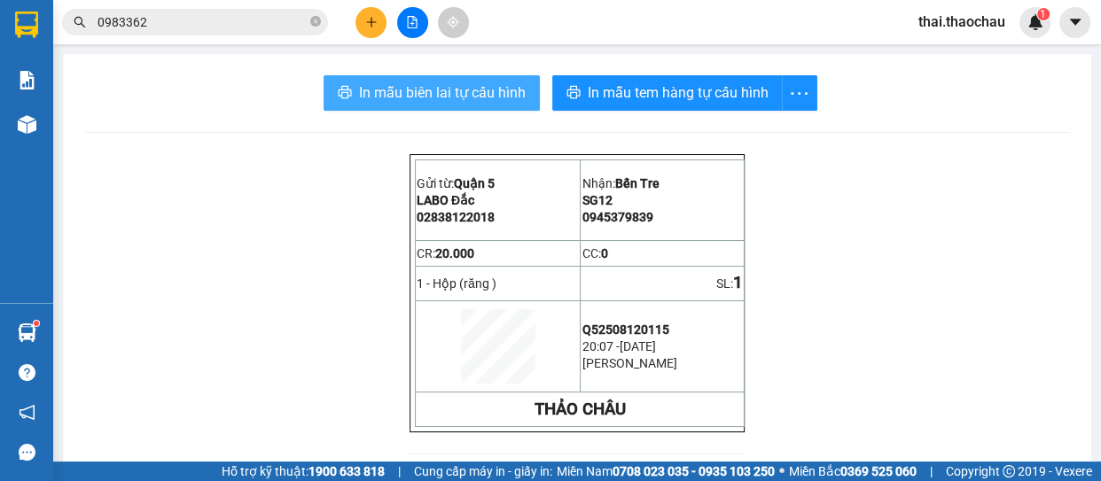
click at [401, 94] on span "In mẫu biên lai tự cấu hình" at bounding box center [442, 93] width 167 height 22
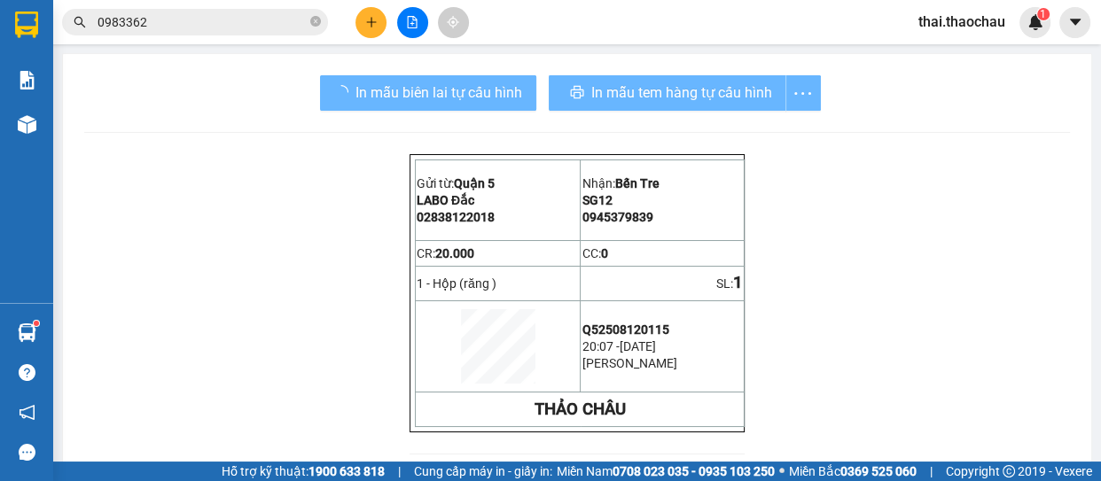
click at [712, 90] on div "In mẫu tem hàng tự cấu hình" at bounding box center [685, 92] width 272 height 35
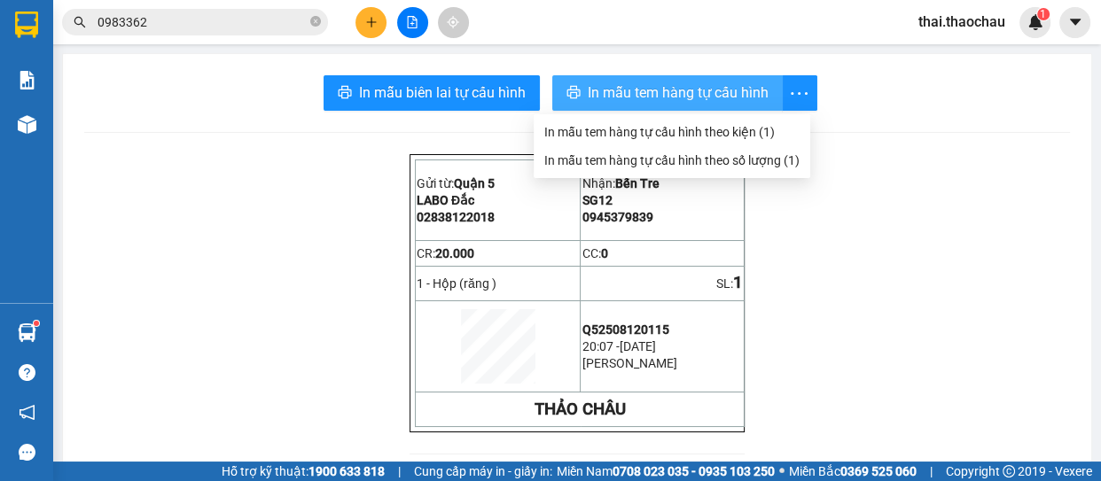
click at [716, 77] on button "In mẫu tem hàng tự cấu hình" at bounding box center [667, 92] width 231 height 35
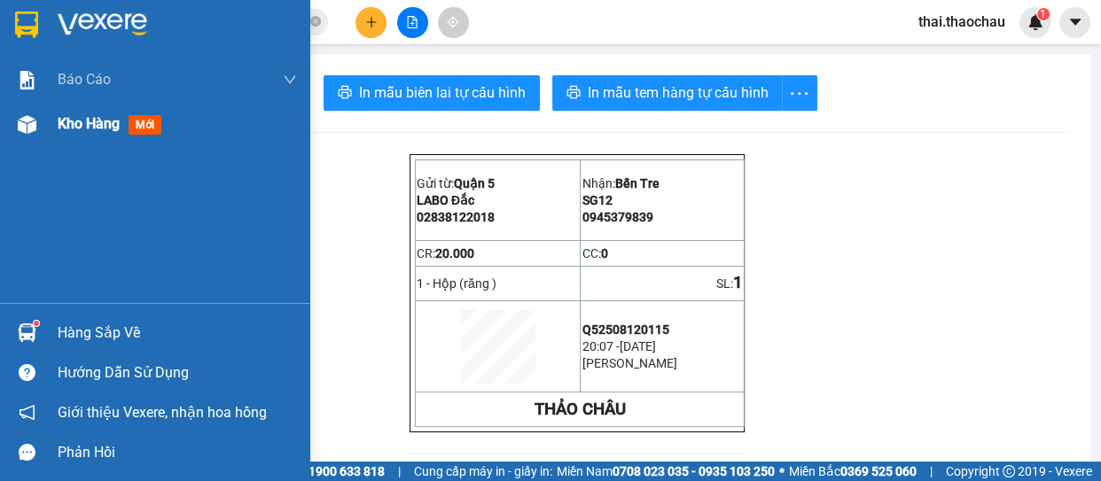
click at [26, 139] on div at bounding box center [27, 124] width 31 height 31
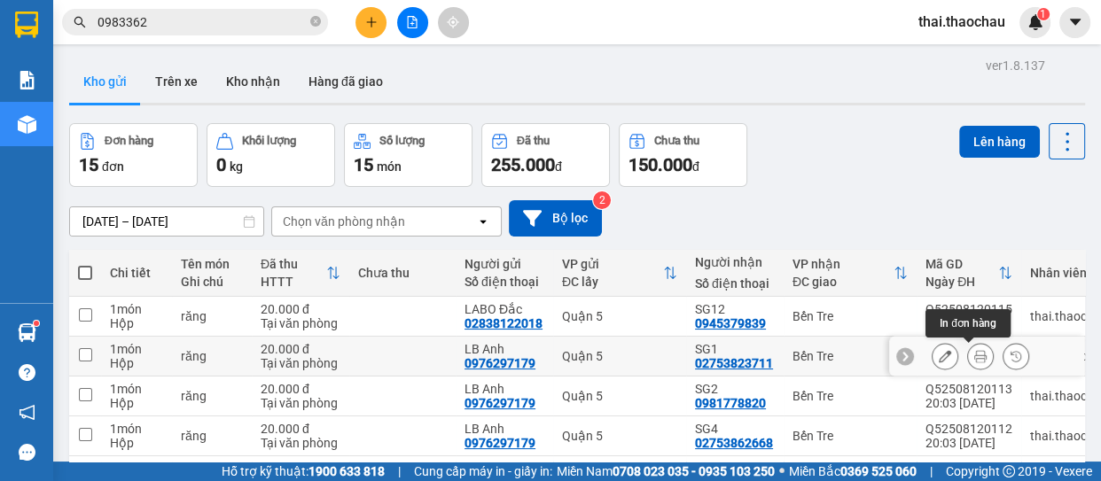
click at [974, 356] on icon at bounding box center [980, 356] width 12 height 12
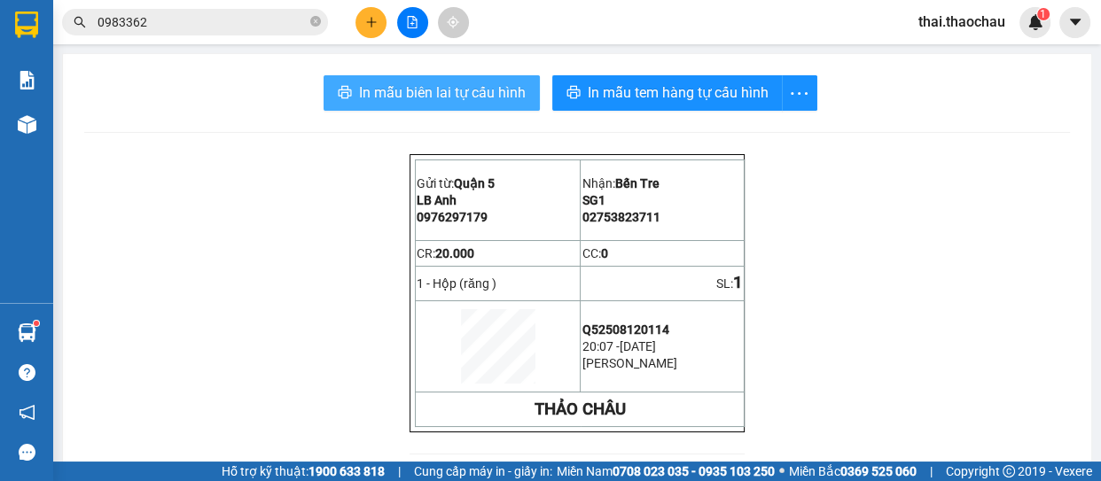
click at [416, 84] on span "In mẫu biên lai tự cấu hình" at bounding box center [442, 93] width 167 height 22
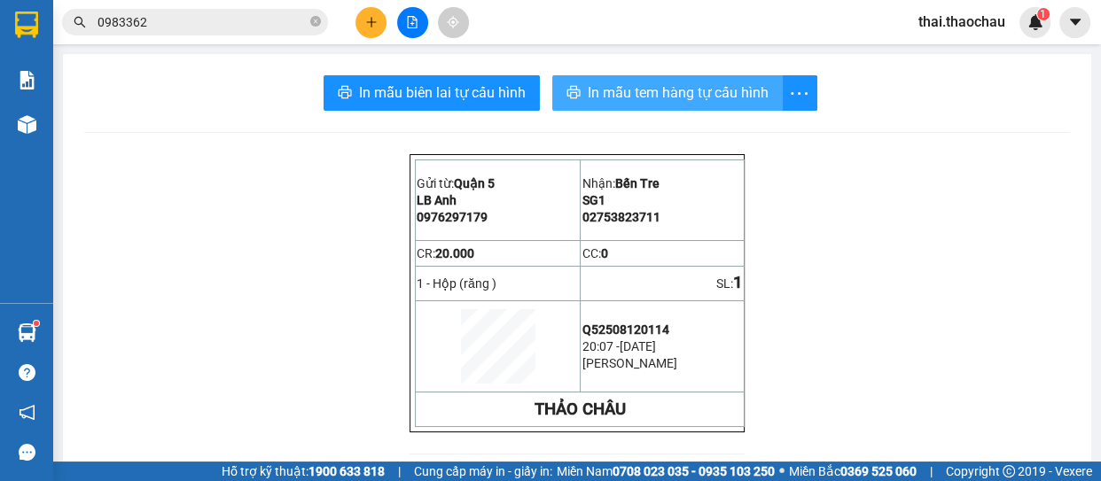
click at [632, 90] on span "In mẫu tem hàng tự cấu hình" at bounding box center [678, 93] width 181 height 22
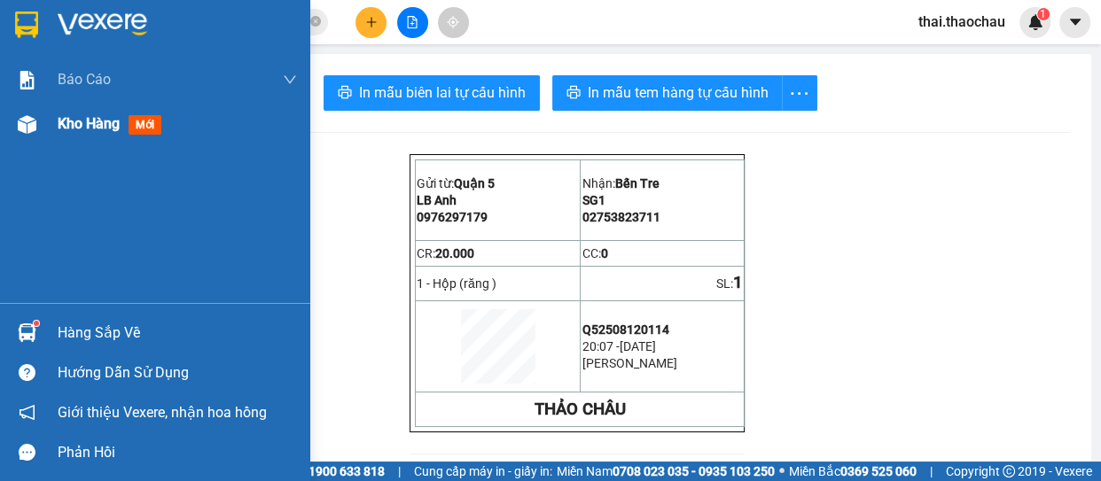
click at [4, 136] on div "Kho hàng mới" at bounding box center [155, 124] width 310 height 44
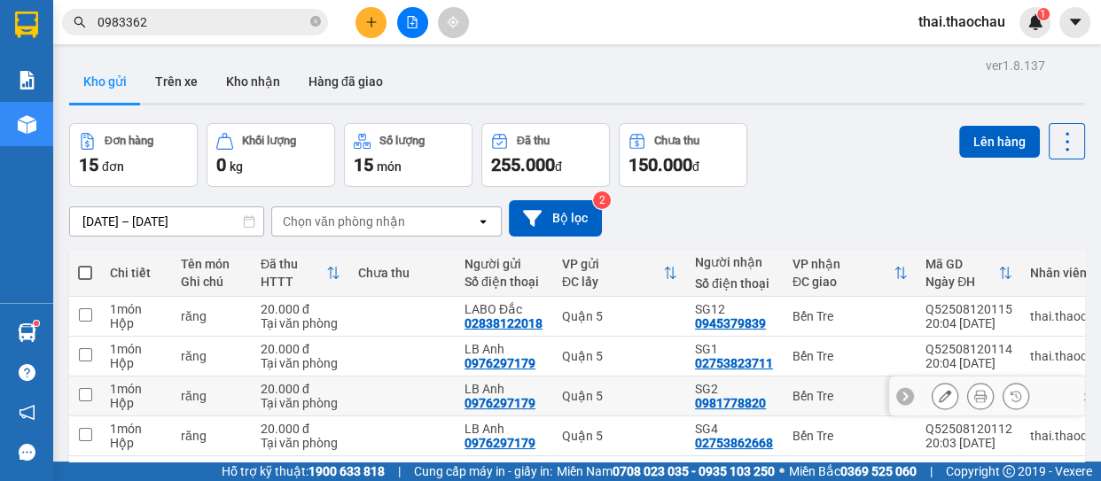
click at [974, 391] on icon at bounding box center [980, 396] width 12 height 12
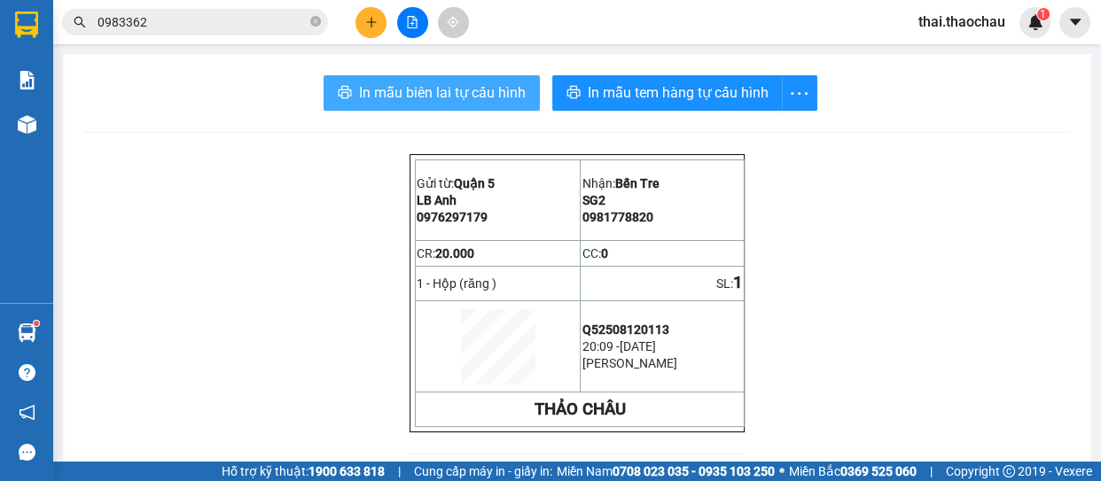
click at [513, 96] on span "In mẫu biên lai tự cấu hình" at bounding box center [442, 93] width 167 height 22
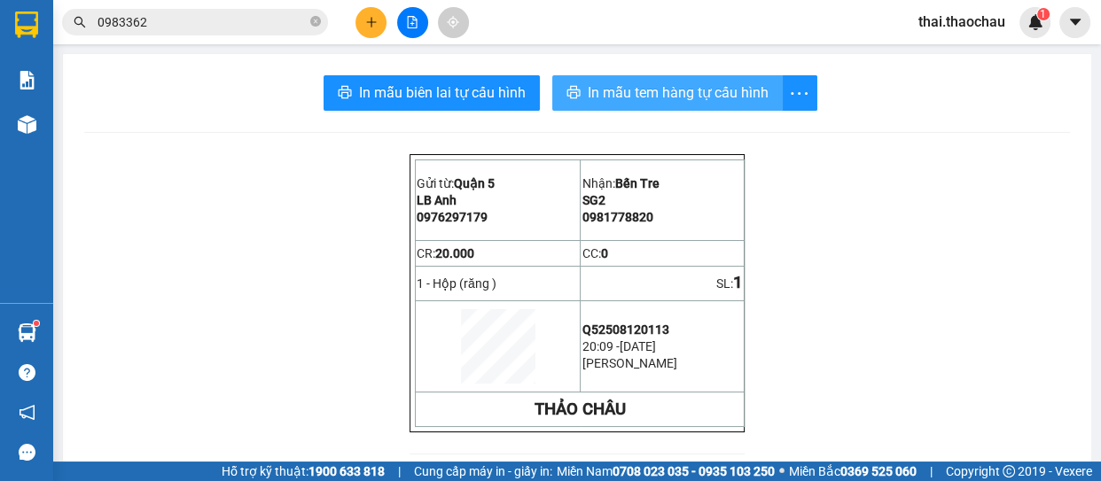
click at [665, 95] on span "In mẫu tem hàng tự cấu hình" at bounding box center [678, 93] width 181 height 22
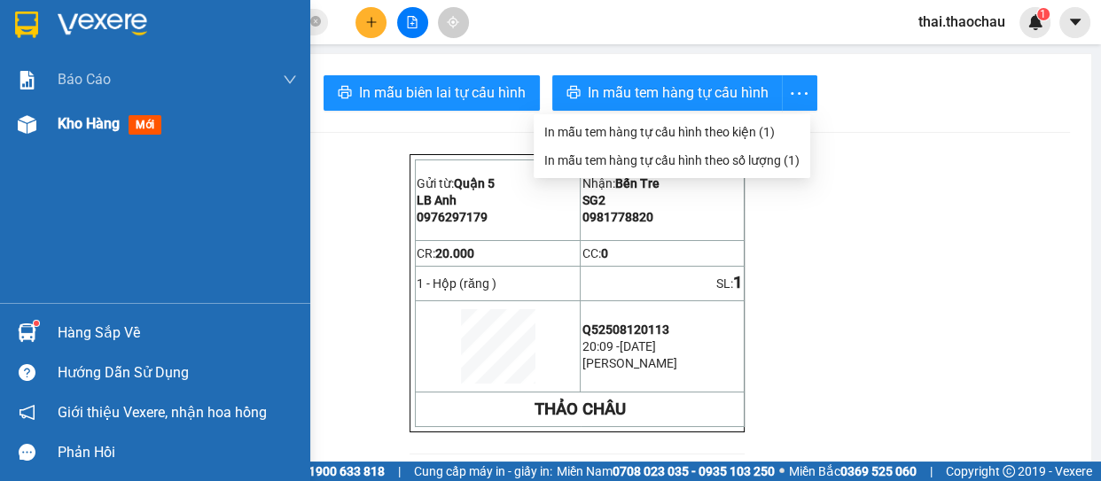
click at [51, 125] on div "Kho hàng mới" at bounding box center [155, 124] width 310 height 44
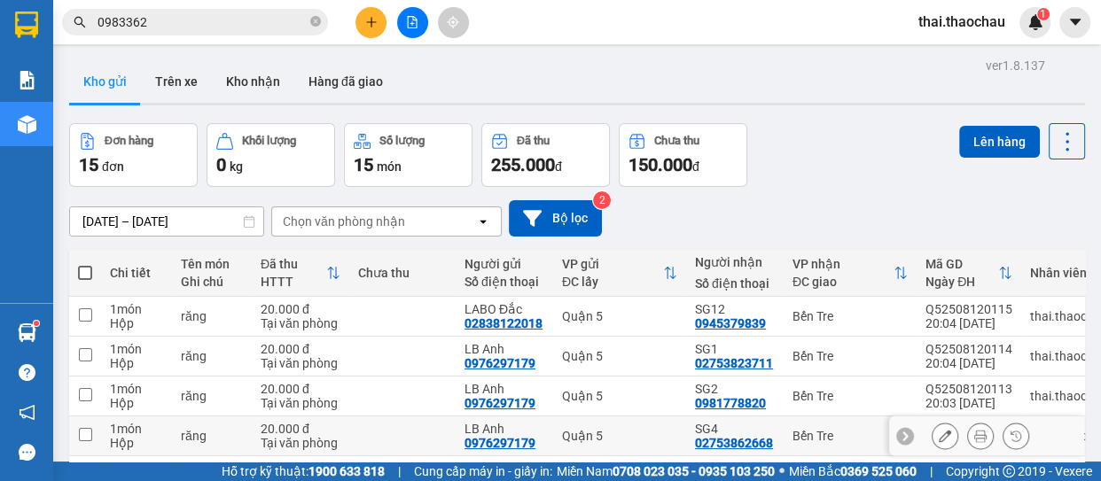
click at [974, 437] on icon at bounding box center [980, 436] width 12 height 12
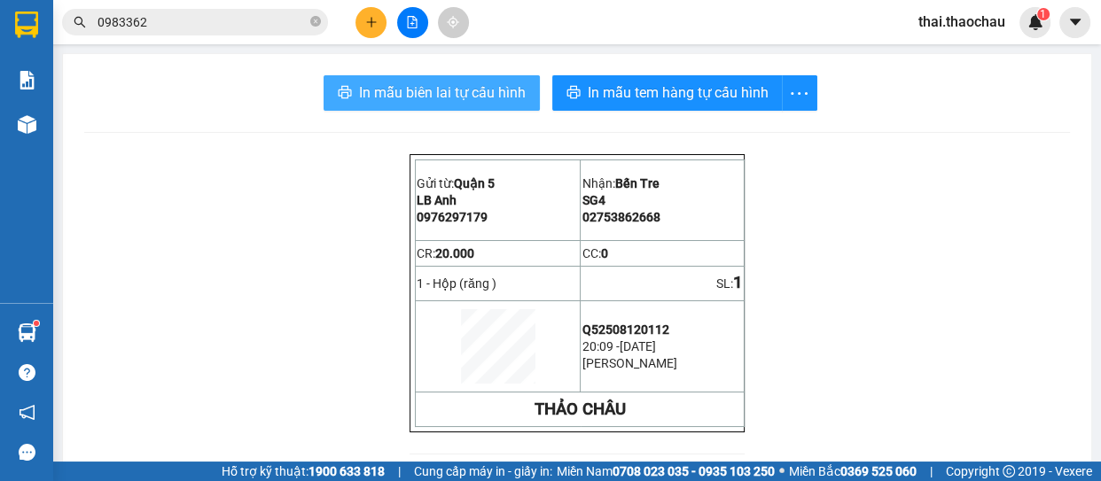
click at [448, 82] on span "In mẫu biên lai tự cấu hình" at bounding box center [442, 93] width 167 height 22
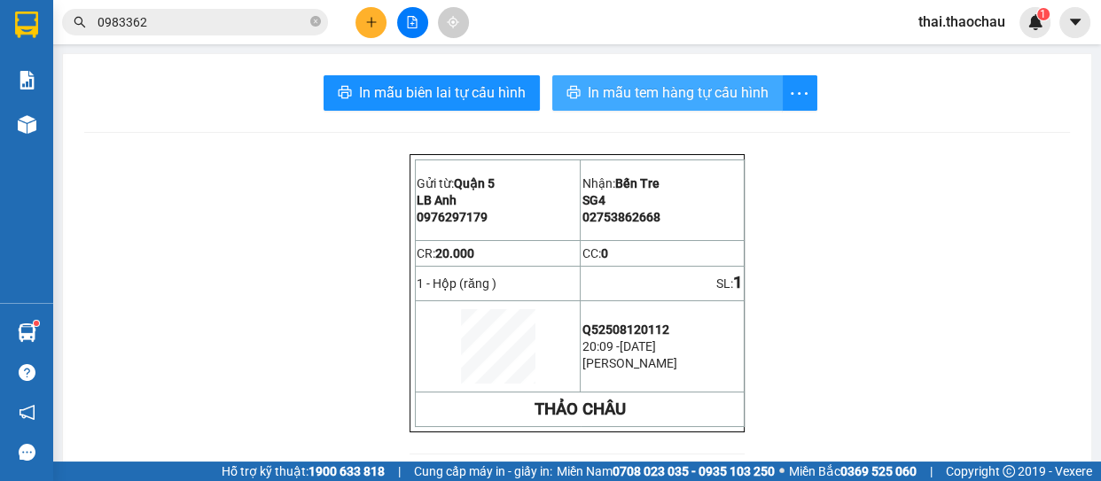
click at [594, 88] on span "In mẫu tem hàng tự cấu hình" at bounding box center [678, 93] width 181 height 22
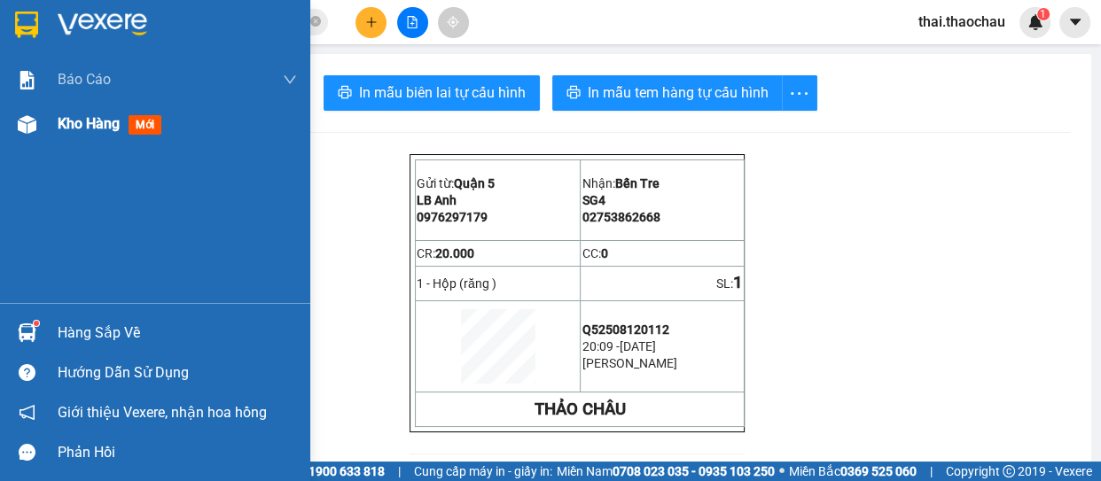
click at [18, 113] on div at bounding box center [27, 124] width 31 height 31
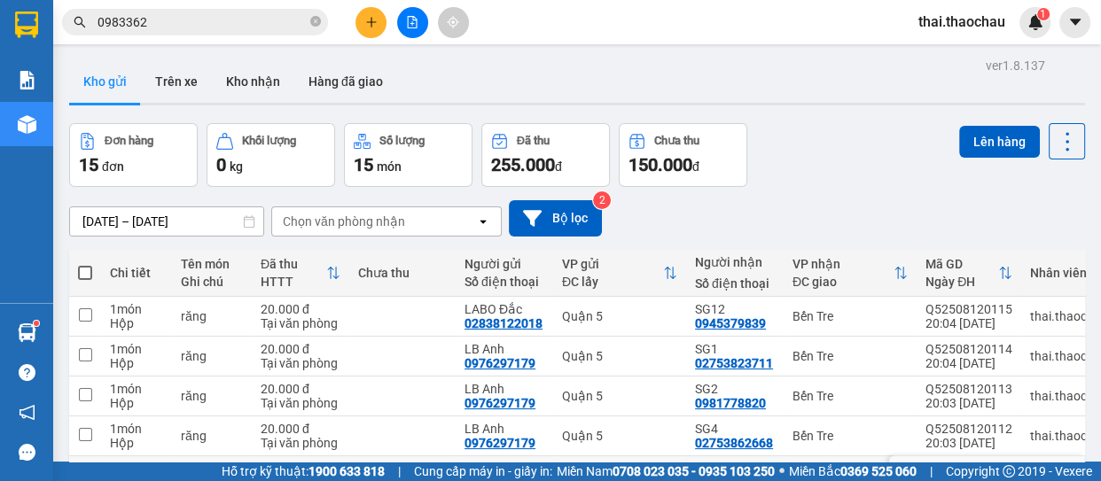
click at [974, 470] on icon at bounding box center [980, 476] width 12 height 12
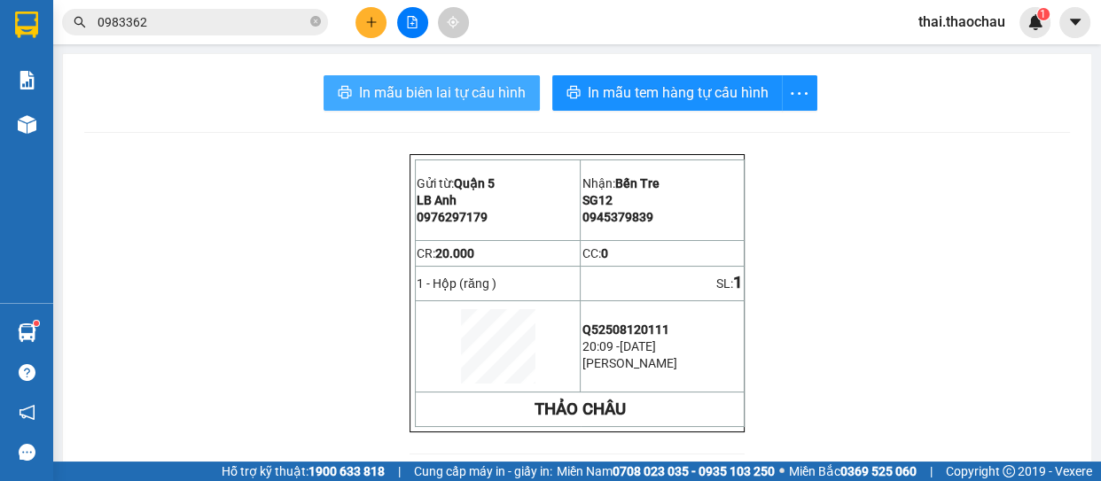
click at [430, 100] on span "In mẫu biên lai tự cấu hình" at bounding box center [442, 93] width 167 height 22
click at [479, 97] on span "In mẫu biên lai tự cấu hình" at bounding box center [442, 93] width 167 height 22
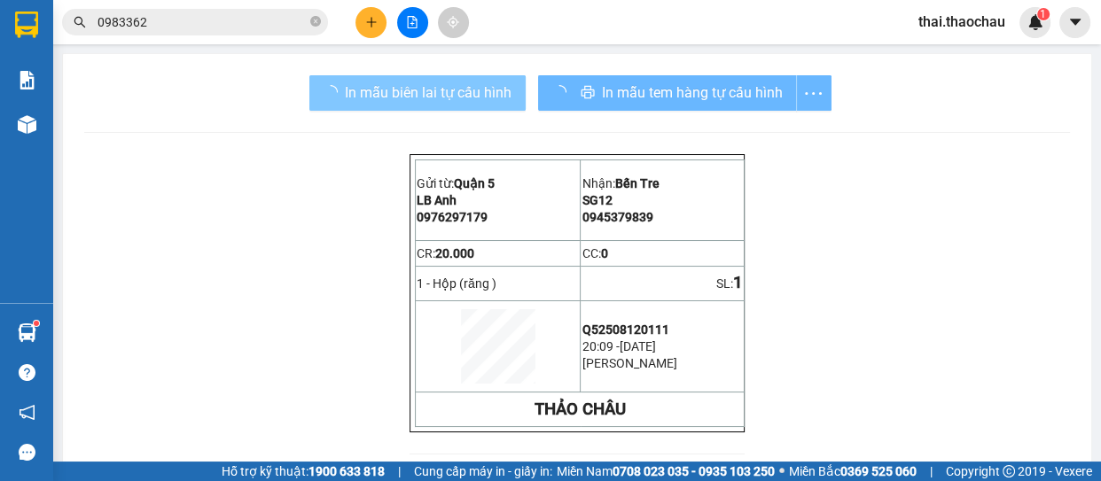
click at [668, 77] on div "In mẫu tem hàng tự cấu hình" at bounding box center [684, 92] width 293 height 35
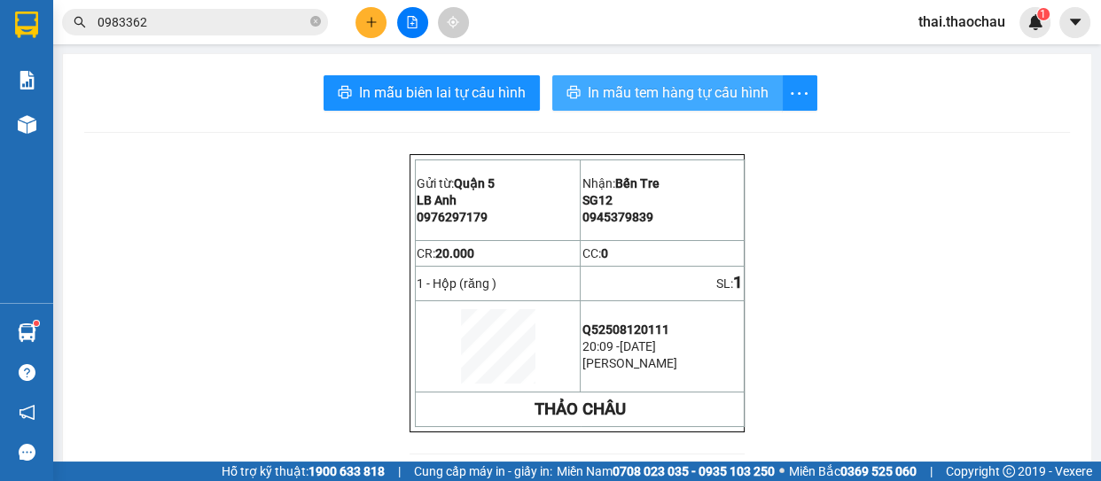
click at [665, 89] on span "In mẫu tem hàng tự cấu hình" at bounding box center [678, 93] width 181 height 22
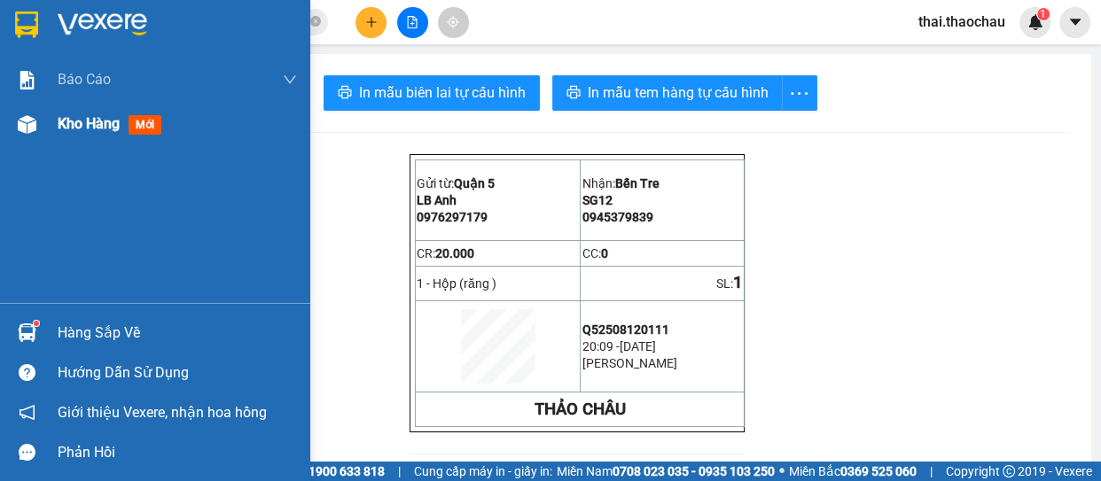
click at [1, 121] on div "Kho hàng mới" at bounding box center [155, 124] width 310 height 44
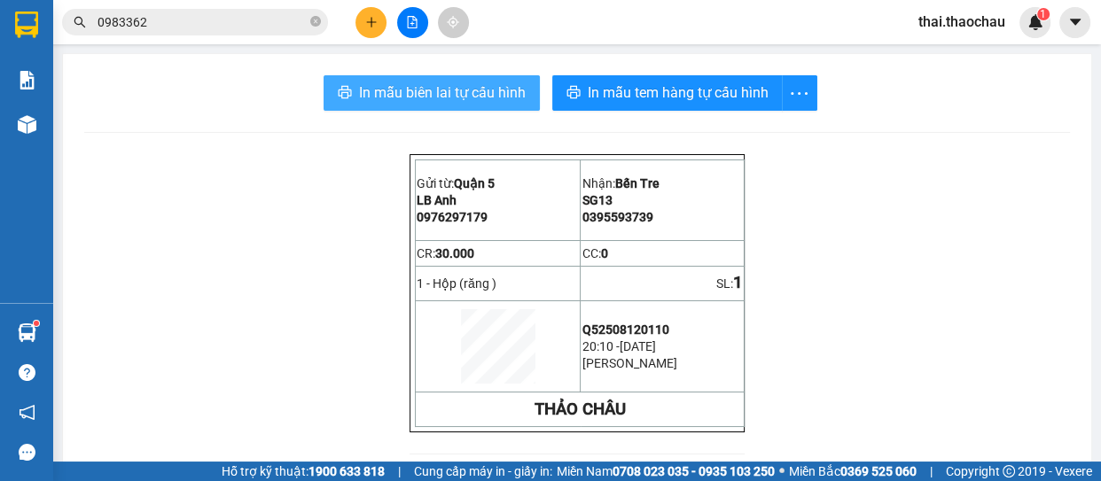
click at [491, 85] on span "In mẫu biên lai tự cấu hình" at bounding box center [442, 93] width 167 height 22
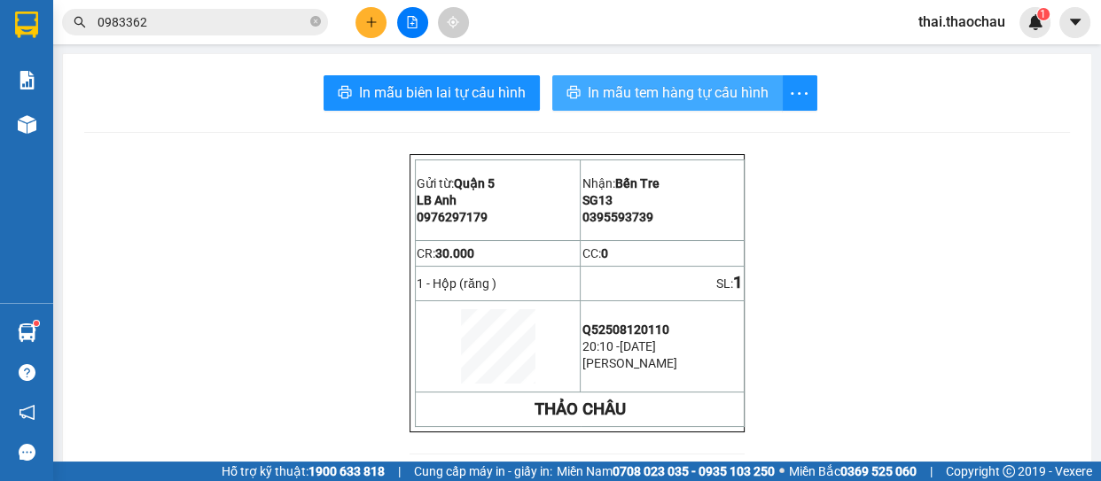
click at [677, 101] on span "In mẫu tem hàng tự cấu hình" at bounding box center [678, 93] width 181 height 22
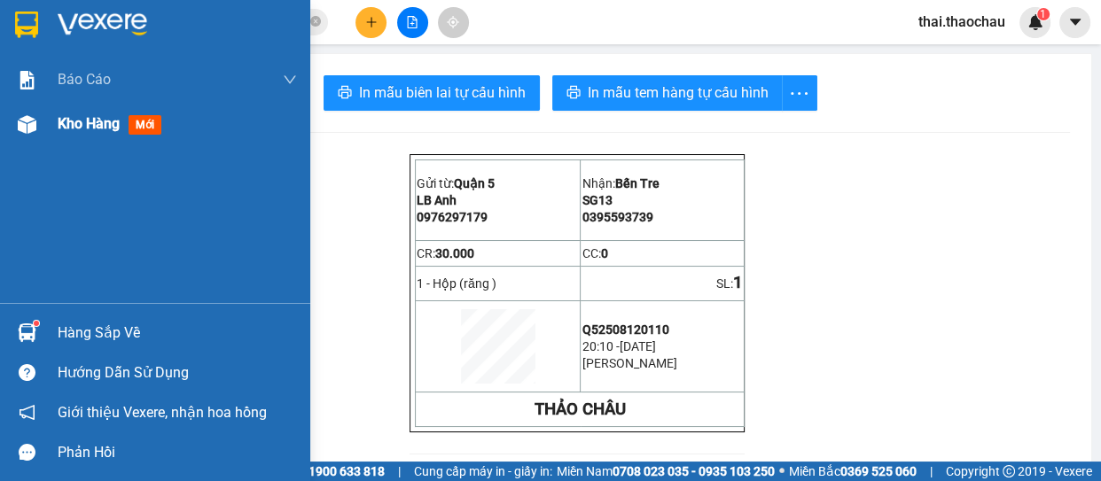
click at [18, 145] on div "Kho hàng mới" at bounding box center [155, 124] width 310 height 44
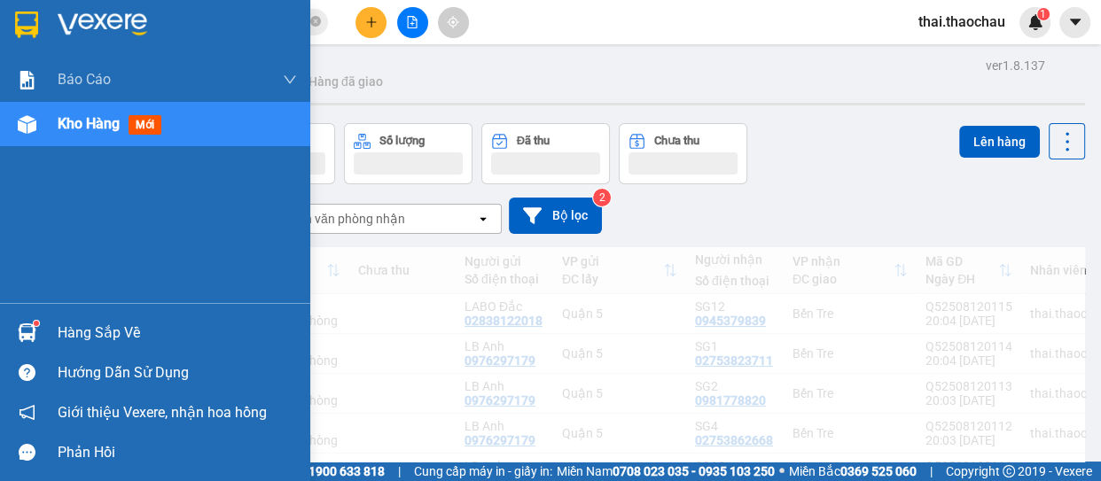
click at [35, 129] on div at bounding box center [27, 124] width 31 height 31
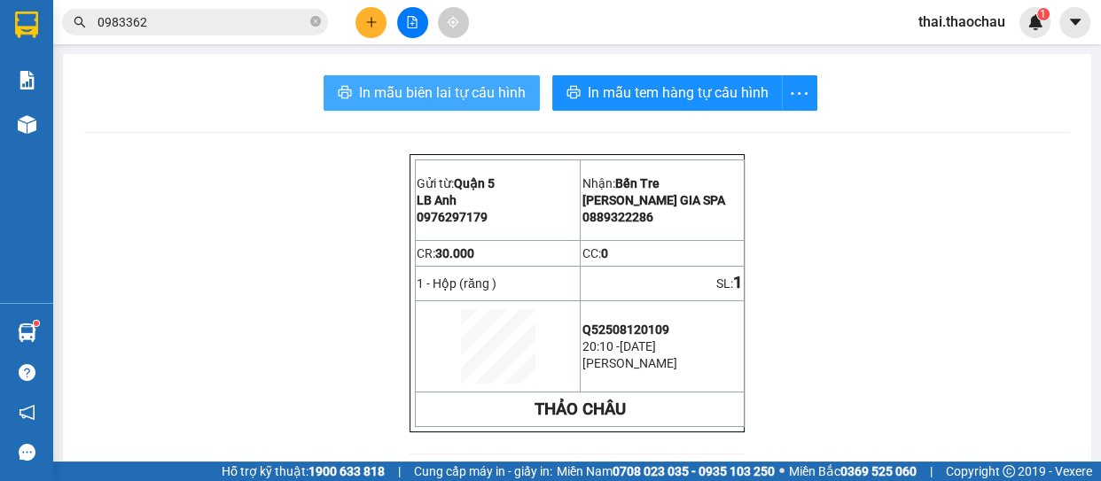
click at [493, 86] on span "In mẫu biên lai tự cấu hình" at bounding box center [442, 93] width 167 height 22
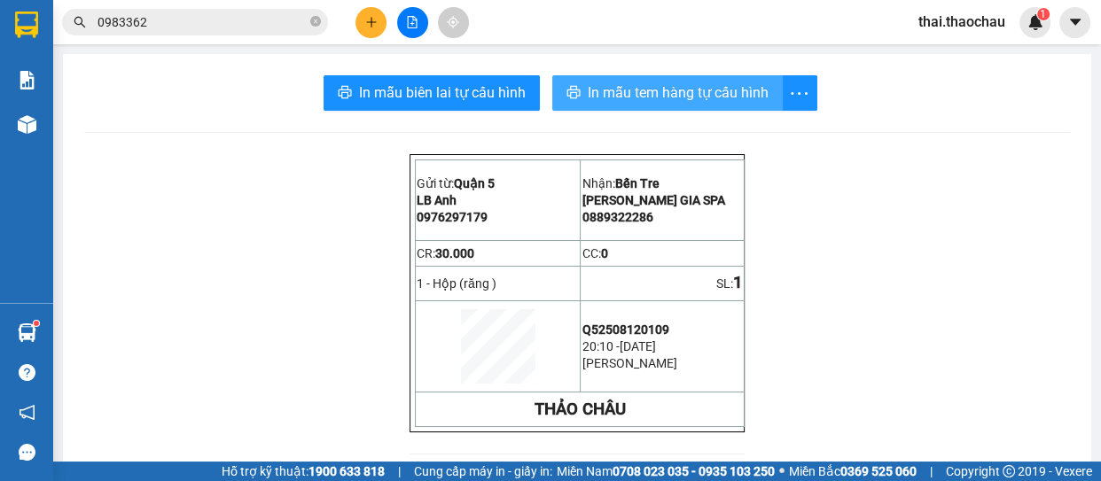
click at [704, 105] on button "In mẫu tem hàng tự cấu hình" at bounding box center [667, 92] width 231 height 35
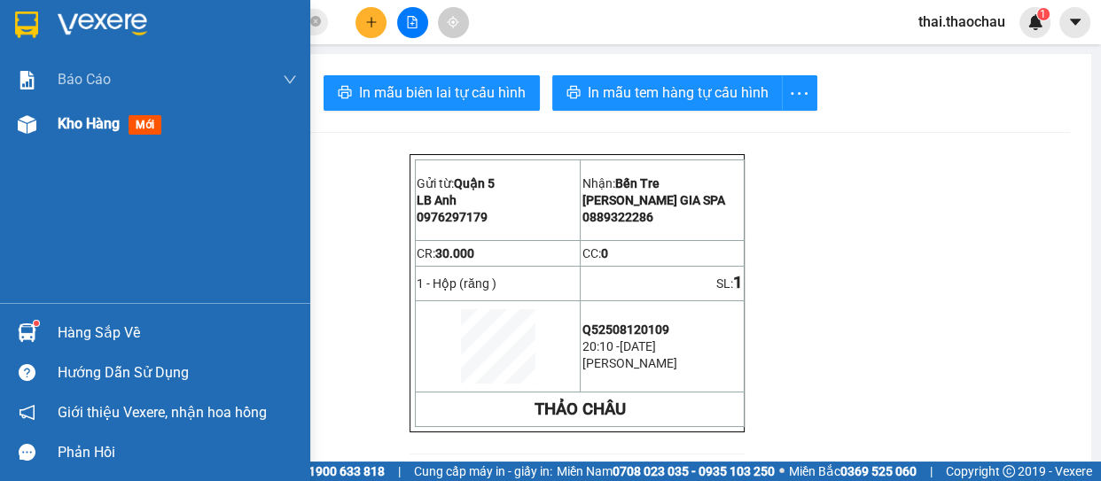
click at [22, 119] on img at bounding box center [27, 124] width 19 height 19
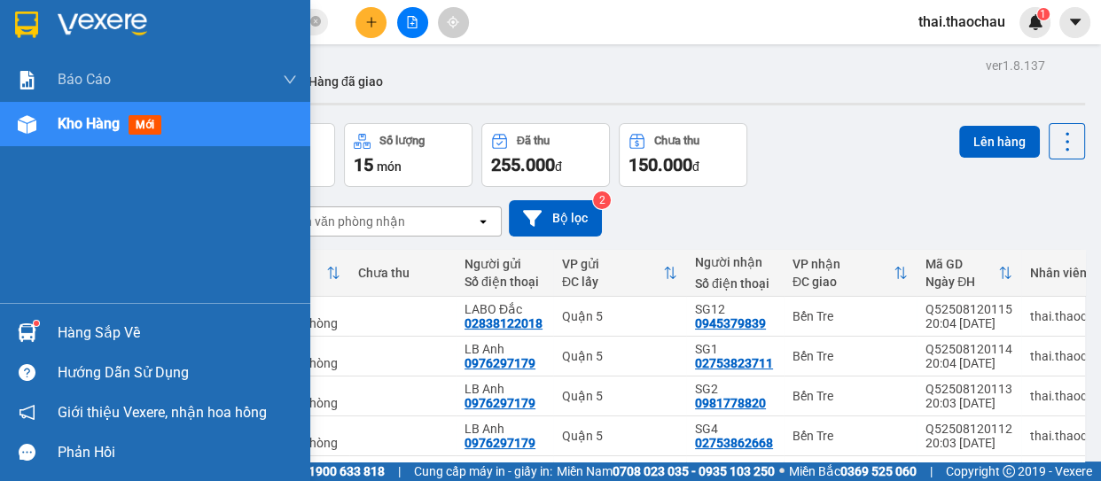
click at [15, 339] on div at bounding box center [27, 332] width 31 height 31
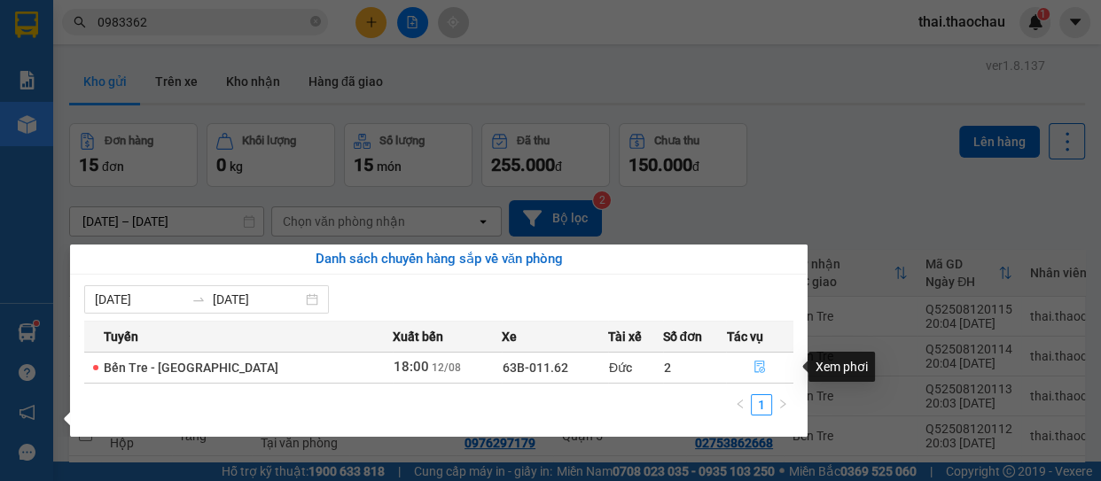
click at [755, 364] on icon "file-done" at bounding box center [760, 367] width 11 height 12
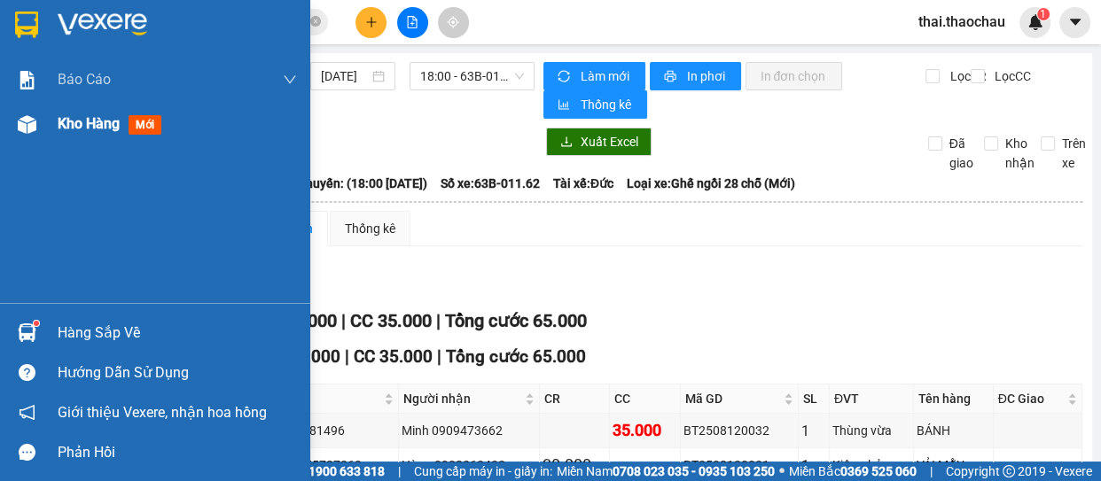
click at [13, 115] on div at bounding box center [27, 124] width 31 height 31
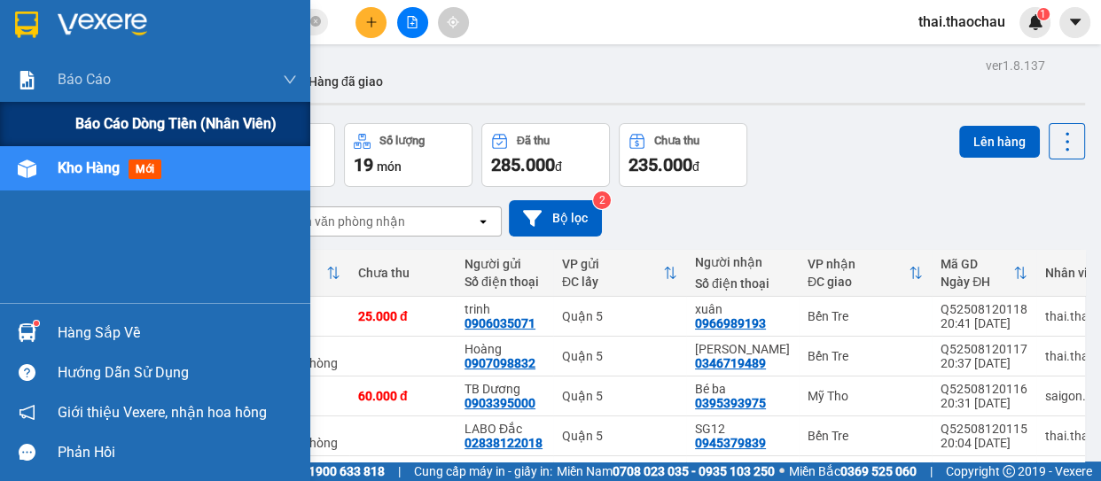
click at [71, 124] on div "Báo cáo dòng tiền (nhân viên)" at bounding box center [155, 124] width 310 height 44
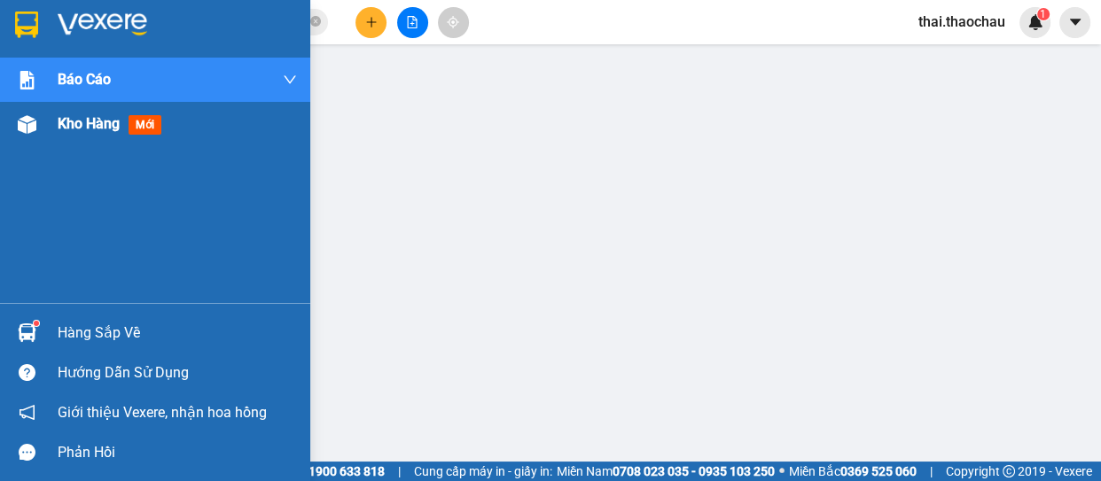
click at [81, 127] on span "Kho hàng" at bounding box center [89, 123] width 62 height 17
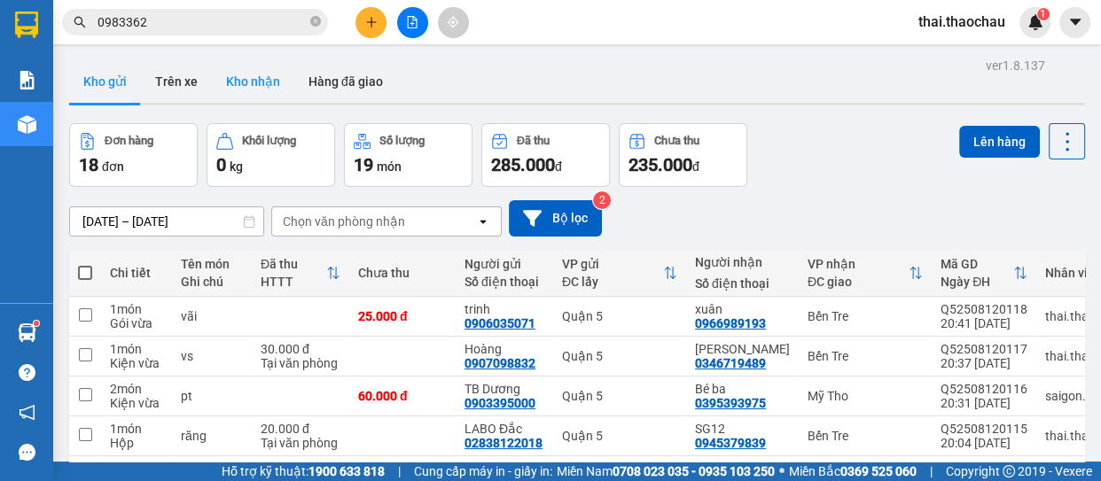
click at [265, 71] on button "Kho nhận" at bounding box center [253, 81] width 82 height 43
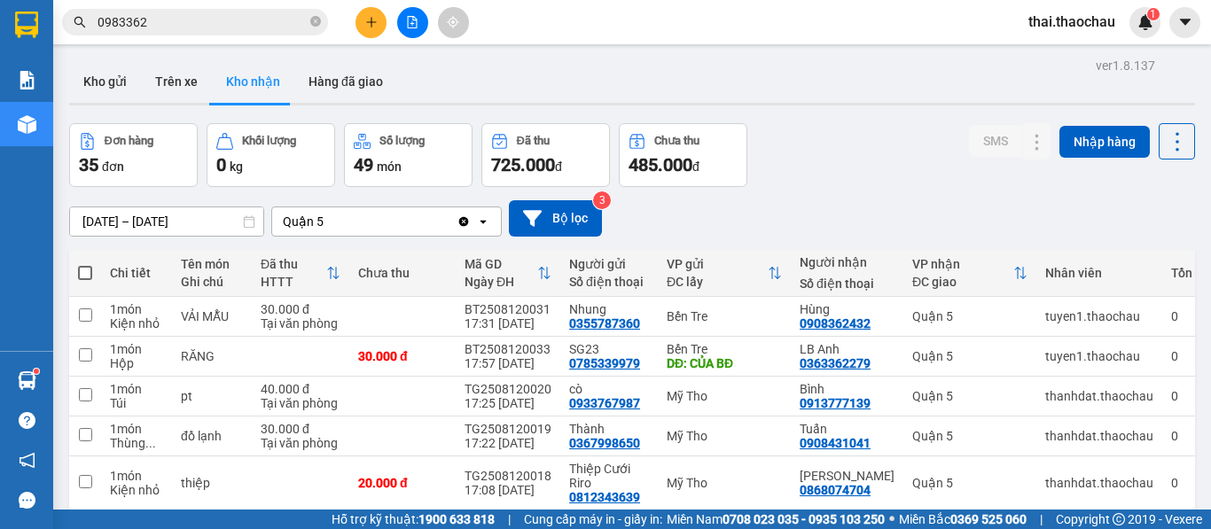
scroll to position [323, 0]
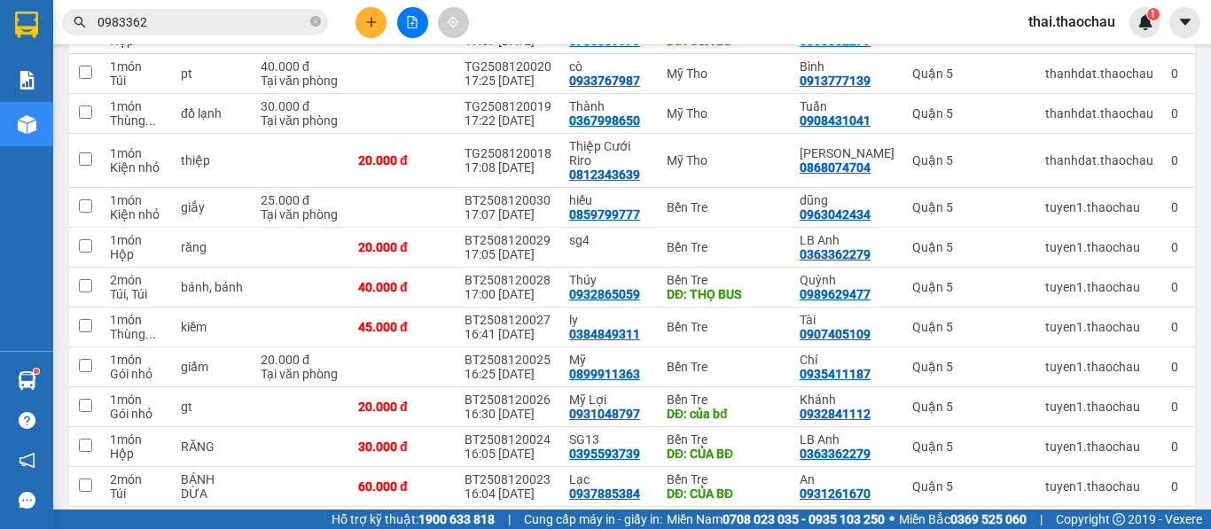
drag, startPoint x: 1091, startPoint y: 3, endPoint x: 790, endPoint y: 207, distance: 363.7
click at [791, 207] on td "dũng 0963042434" at bounding box center [847, 208] width 113 height 40
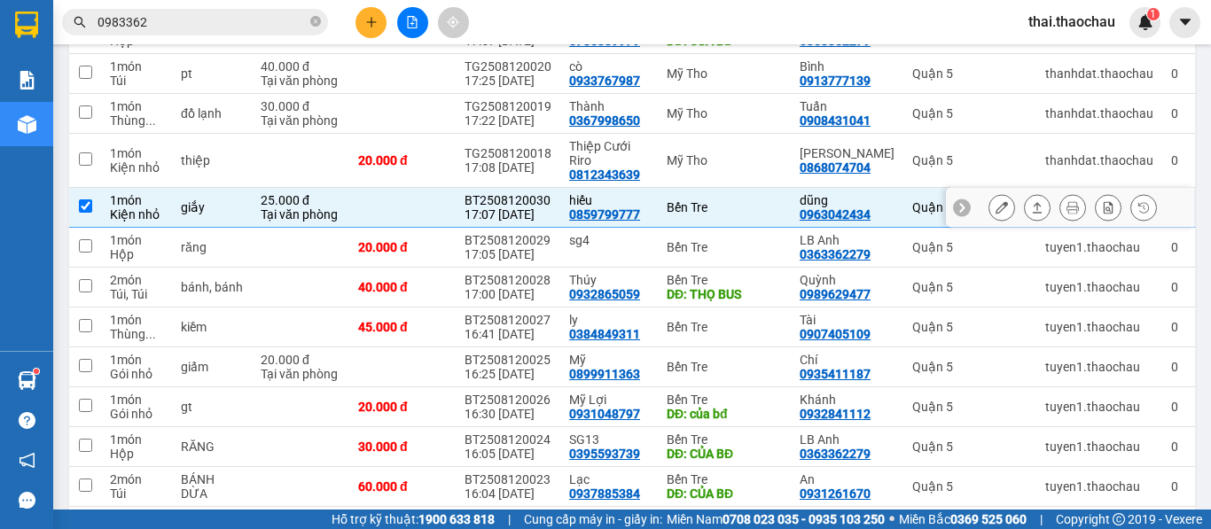
scroll to position [0, 0]
click at [759, 207] on div "Bến Tre" at bounding box center [724, 207] width 115 height 14
checkbox input "false"
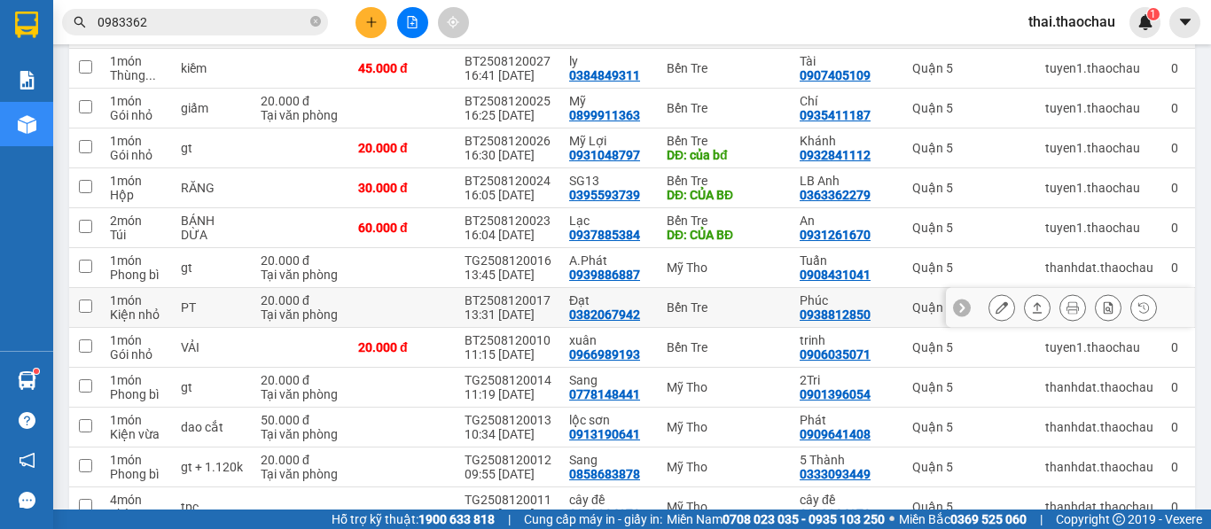
scroll to position [589, 0]
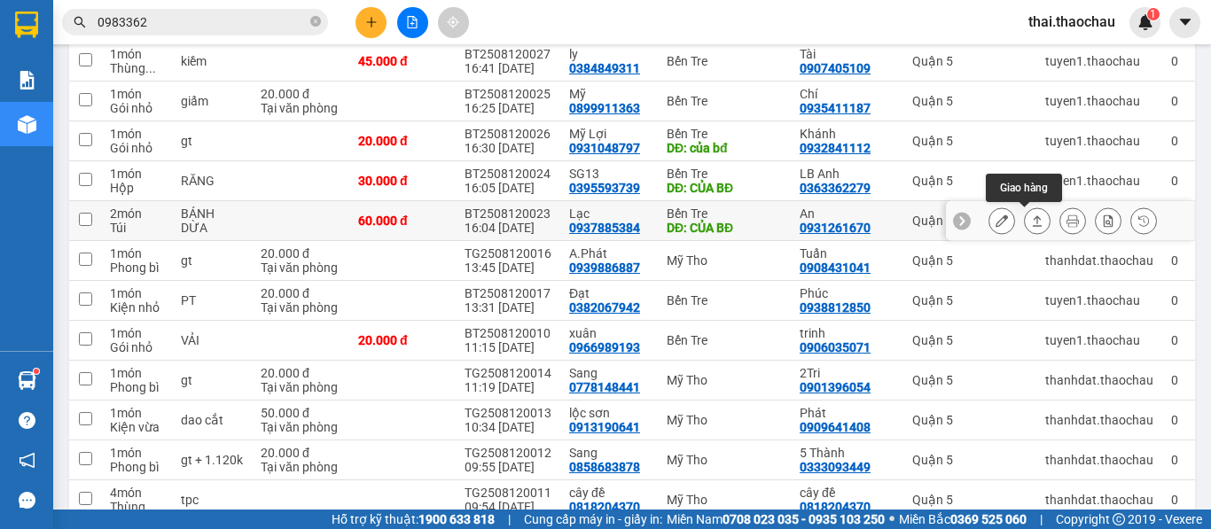
click at [1031, 221] on icon at bounding box center [1037, 221] width 12 height 12
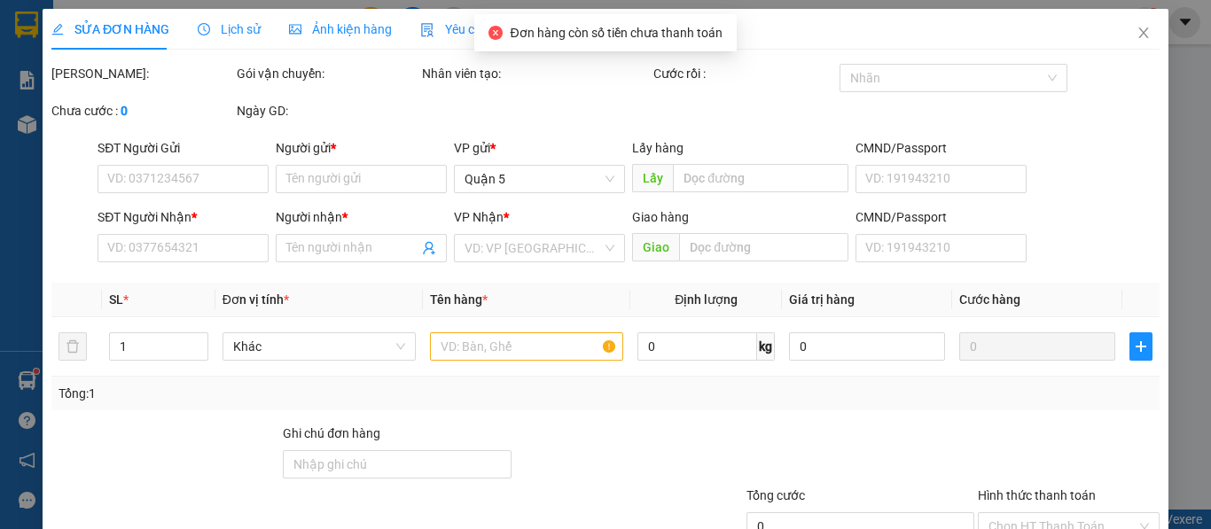
type input "0937885384"
type input "Lạc"
type input "CỦA BĐ"
type input "0931261670"
type input "An"
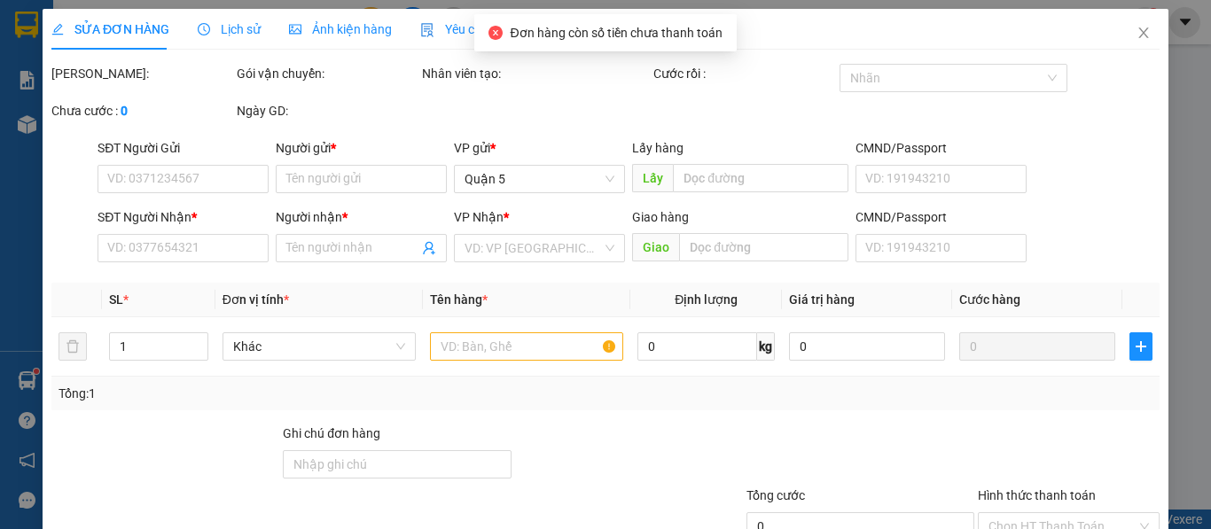
type input "60.000"
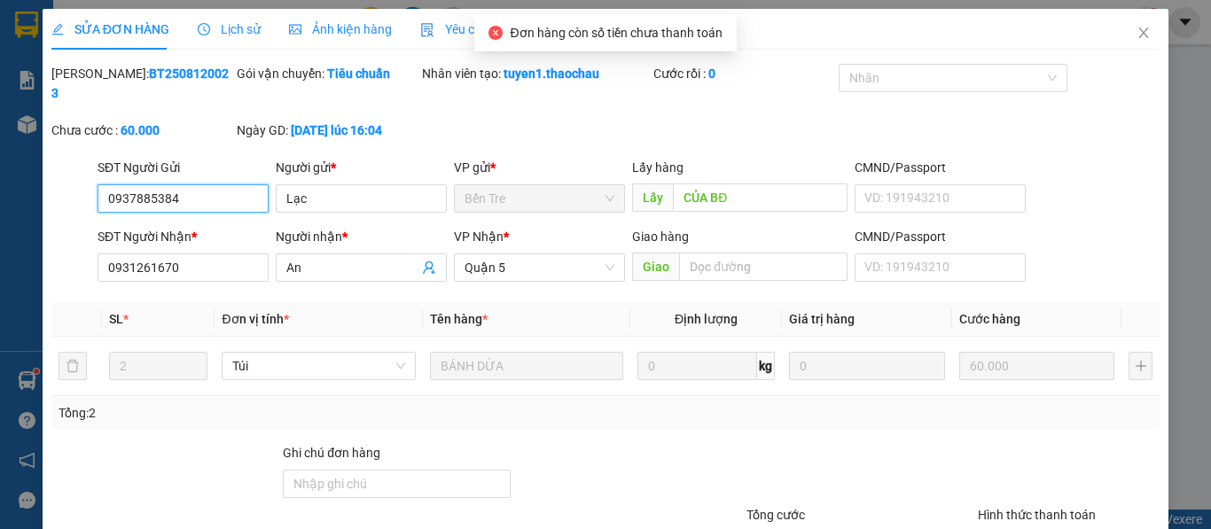
scroll to position [130, 0]
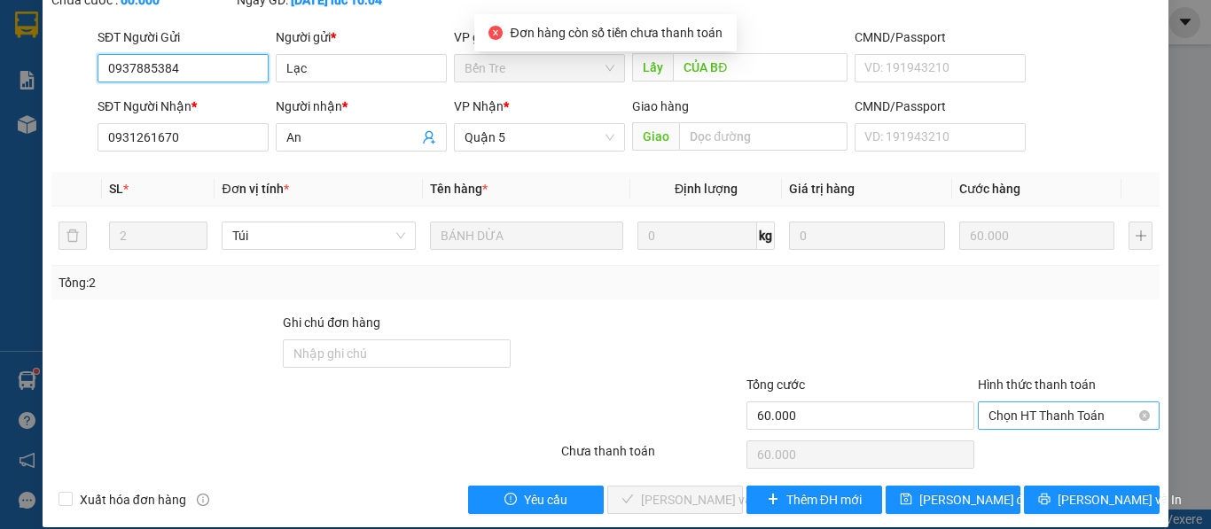
click at [1042, 404] on span "Chọn HT Thanh Toán" at bounding box center [1069, 416] width 160 height 27
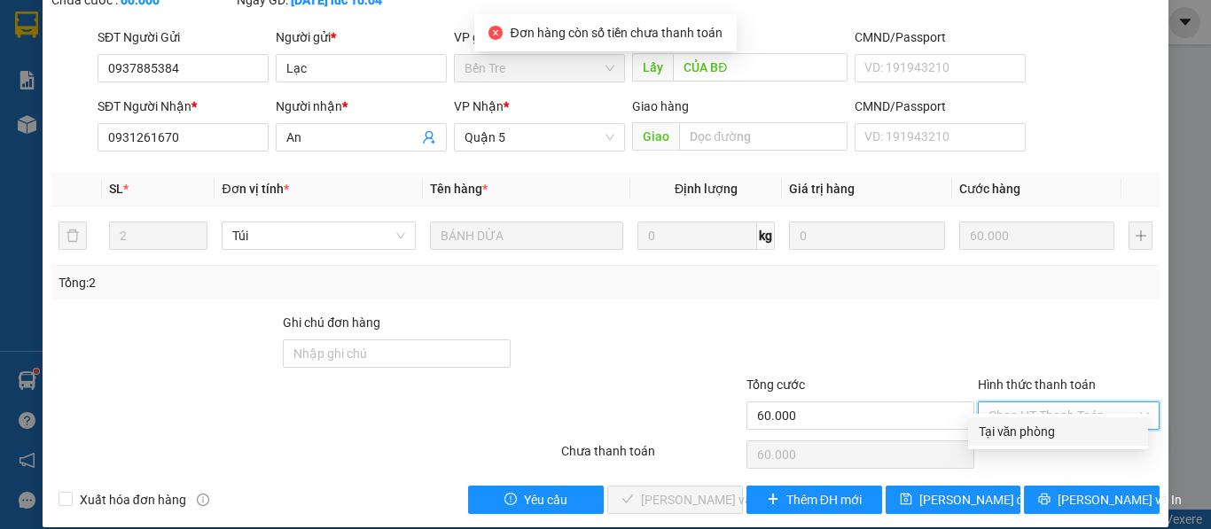
click at [997, 426] on div "Tại văn phòng" at bounding box center [1058, 432] width 159 height 20
type input "0"
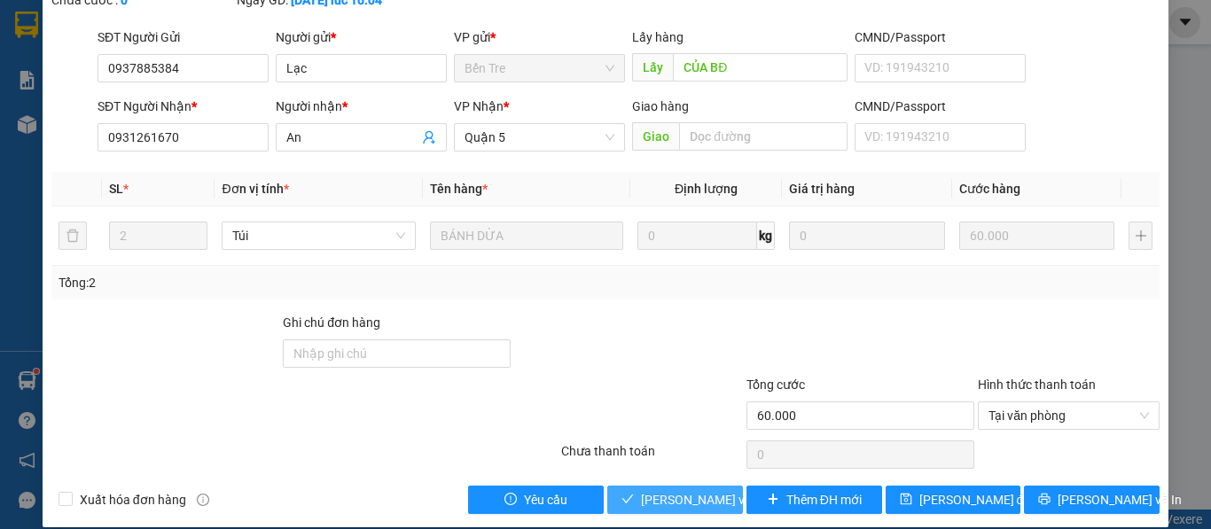
click at [705, 481] on span "[PERSON_NAME] và [PERSON_NAME] hàng" at bounding box center [760, 500] width 239 height 20
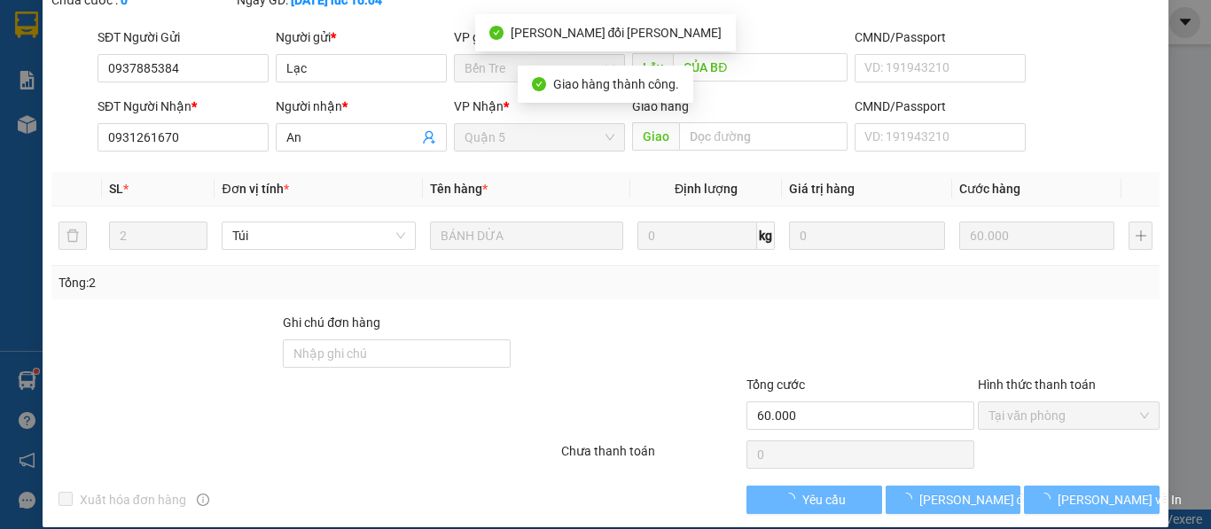
scroll to position [0, 0]
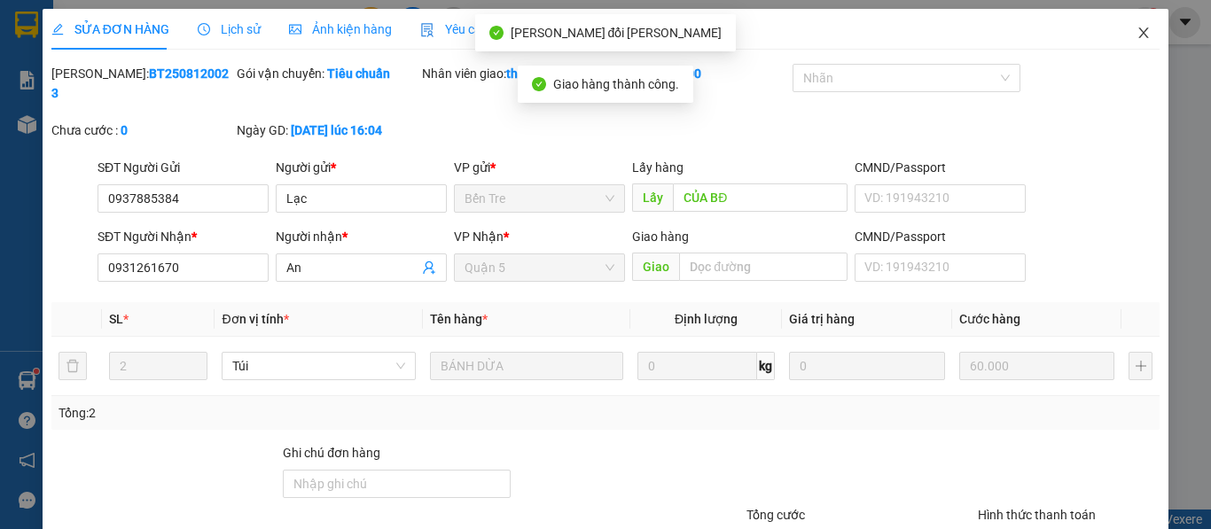
click at [1100, 29] on icon "close" at bounding box center [1144, 33] width 14 height 14
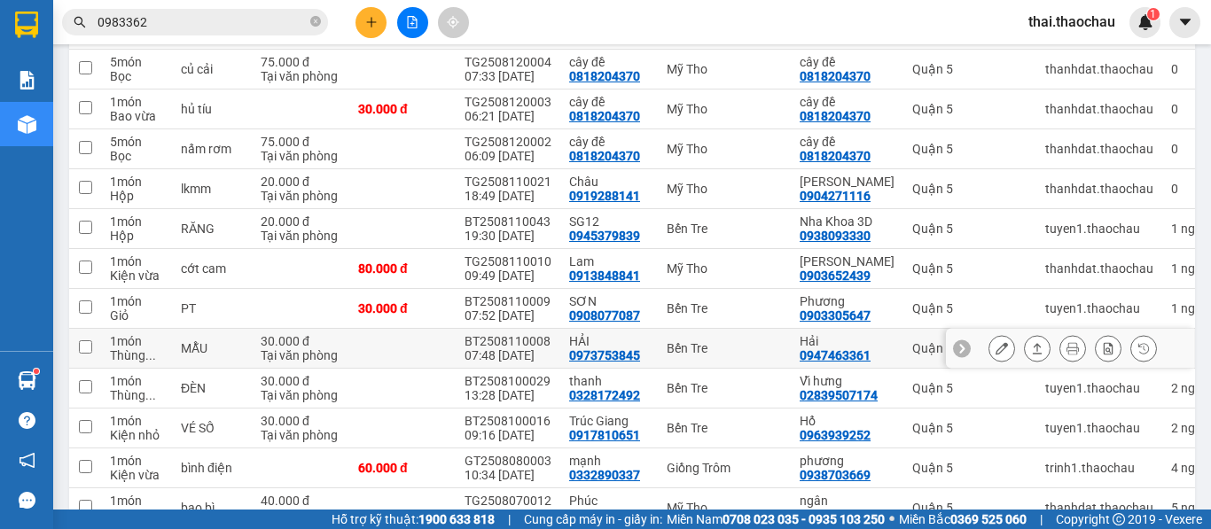
scroll to position [1238, 0]
